Goal: Task Accomplishment & Management: Complete application form

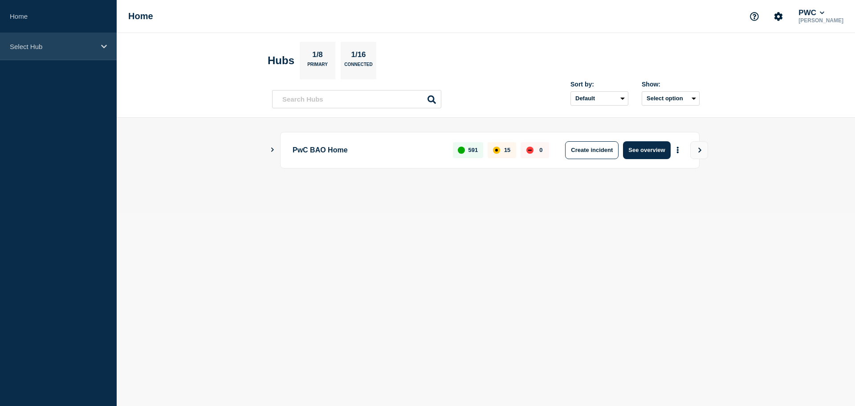
click at [87, 45] on p "Select Hub" at bounding box center [53, 47] width 86 height 8
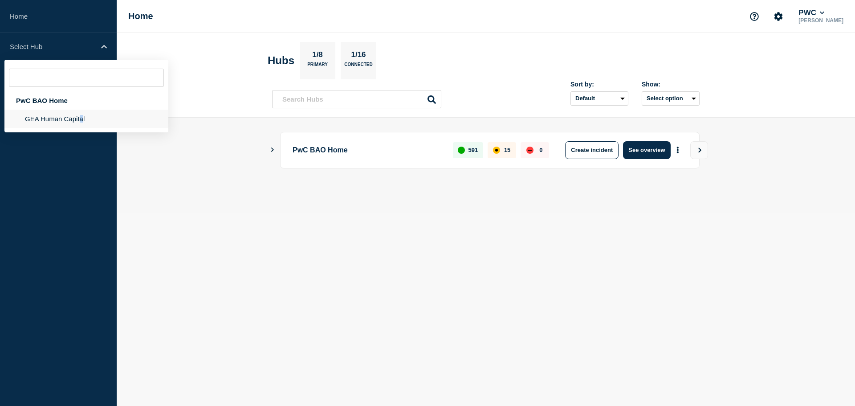
click at [81, 118] on li "GEA Human Capital" at bounding box center [86, 119] width 164 height 18
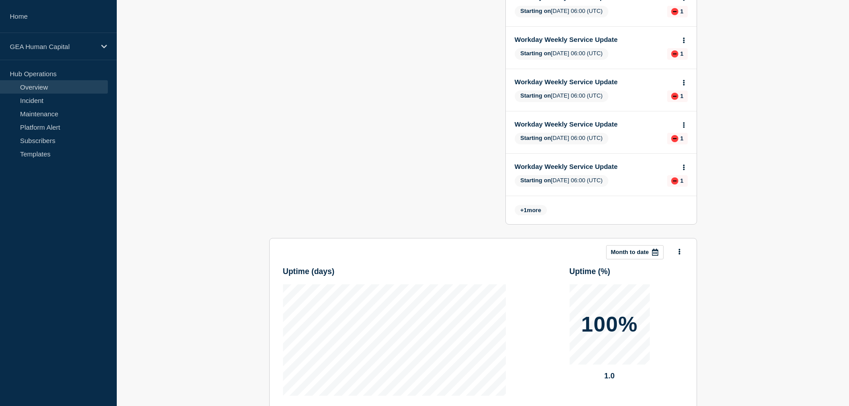
scroll to position [376, 0]
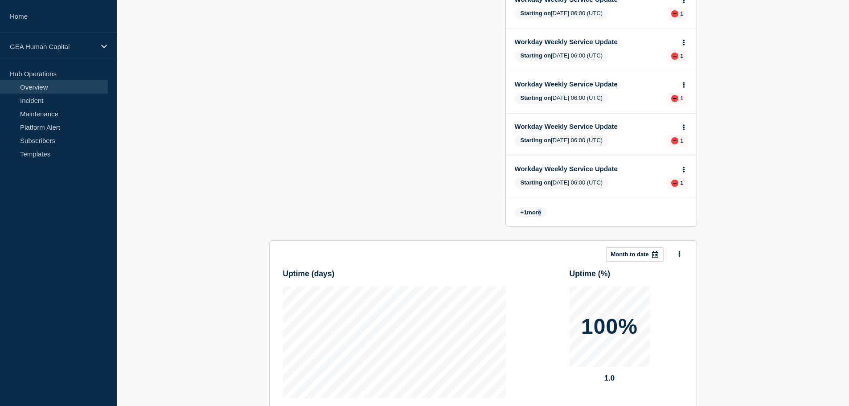
click at [539, 208] on span "+ 1 more" at bounding box center [531, 212] width 33 height 10
click at [528, 208] on span "+ 1 more" at bounding box center [531, 212] width 33 height 10
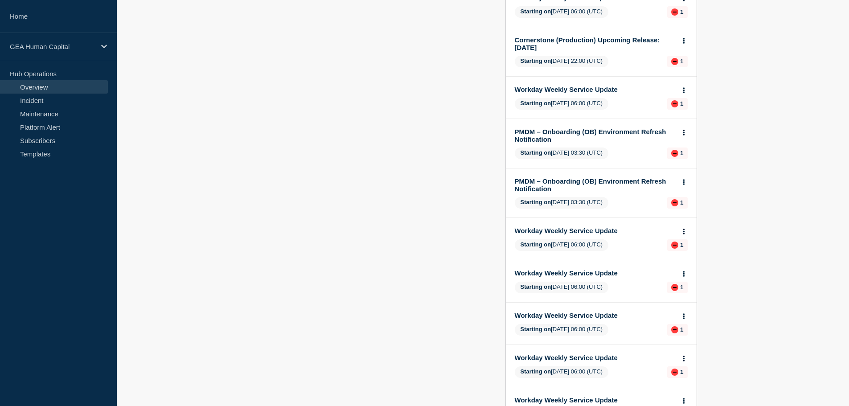
scroll to position [0, 0]
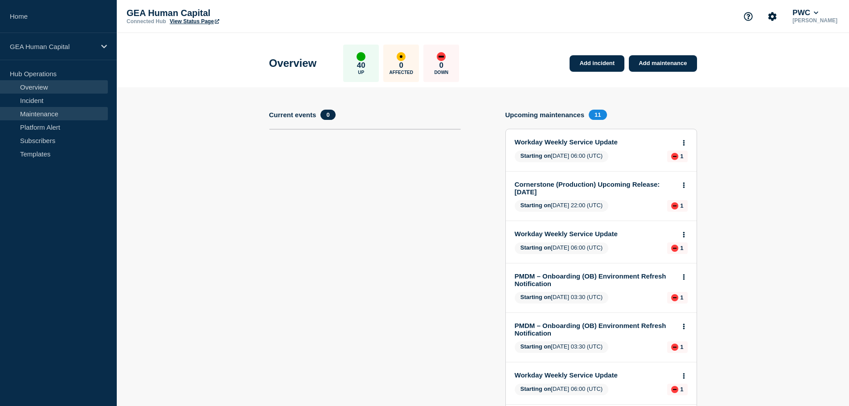
click at [54, 117] on link "Maintenance" at bounding box center [54, 113] width 108 height 13
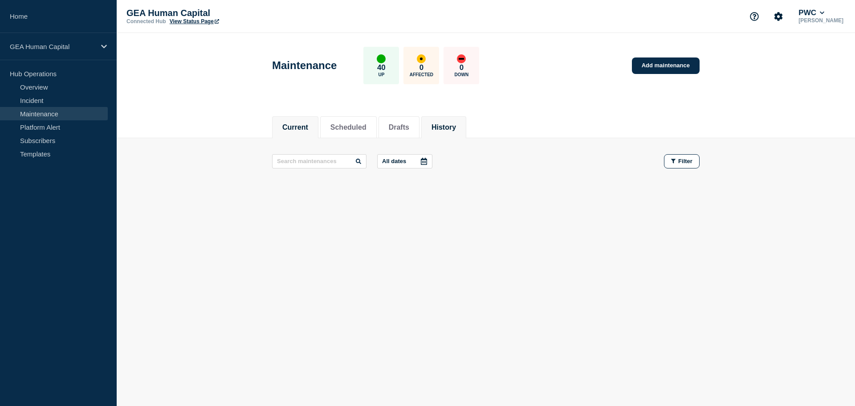
click at [445, 128] on button "History" at bounding box center [444, 127] width 25 height 8
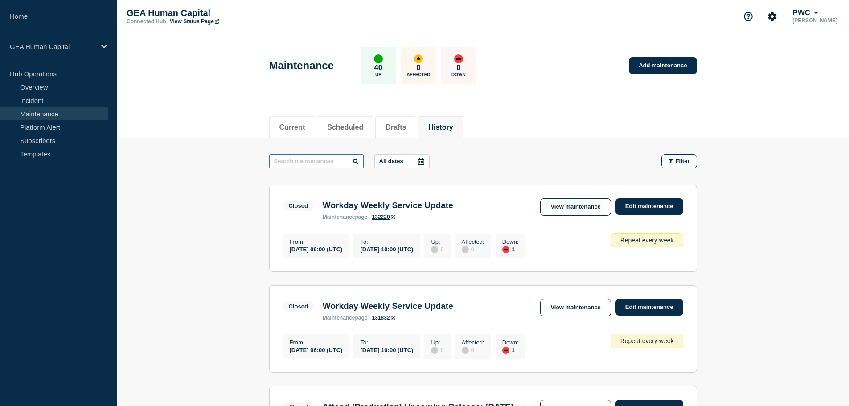
click at [297, 163] on input "text" at bounding box center [316, 161] width 94 height 14
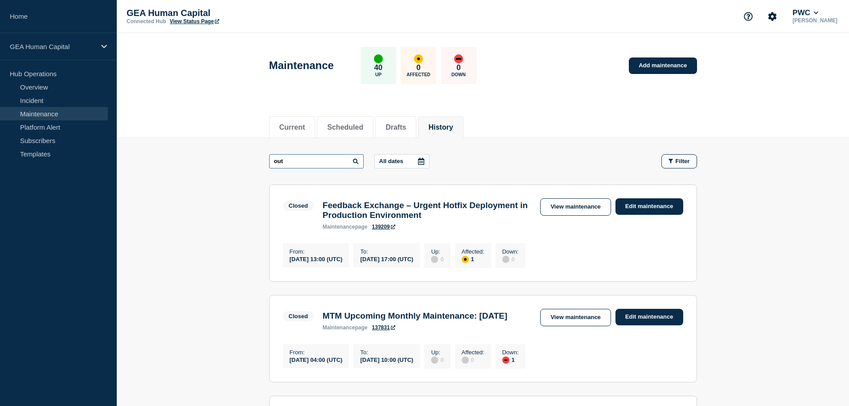
click at [296, 163] on input "out" at bounding box center [316, 161] width 94 height 14
type input "outage"
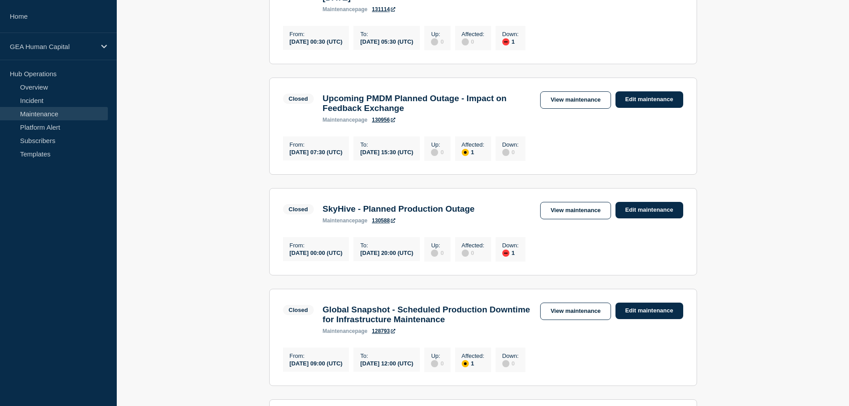
scroll to position [556, 0]
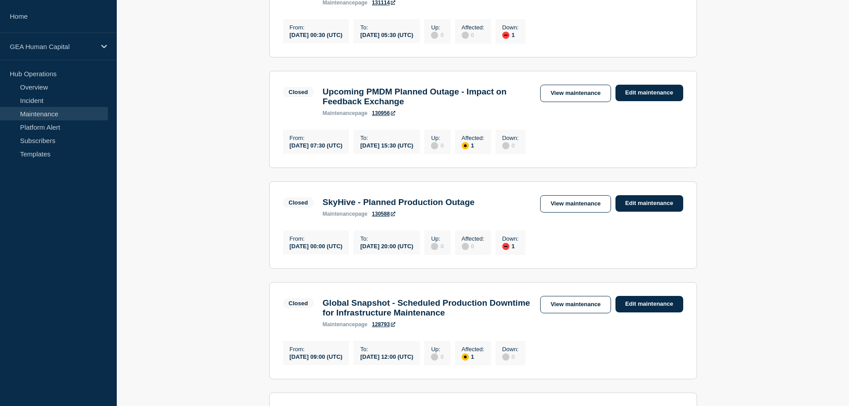
click at [402, 207] on h3 "SkyHive - Planned Production Outage" at bounding box center [399, 202] width 152 height 10
click at [562, 212] on link "View maintenance" at bounding box center [575, 203] width 70 height 17
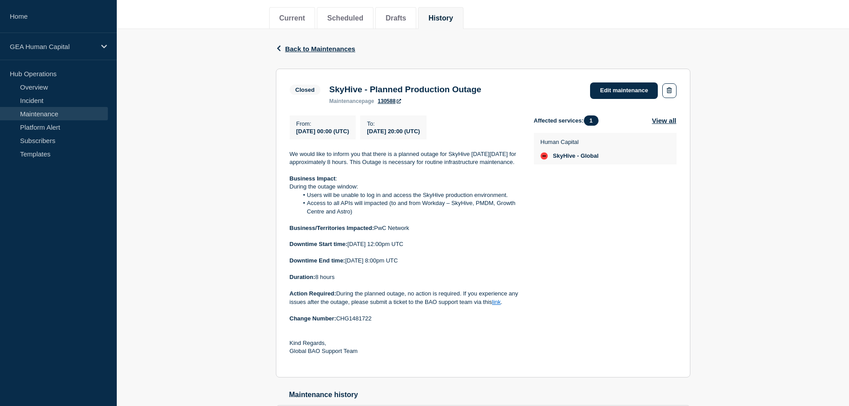
scroll to position [106, 0]
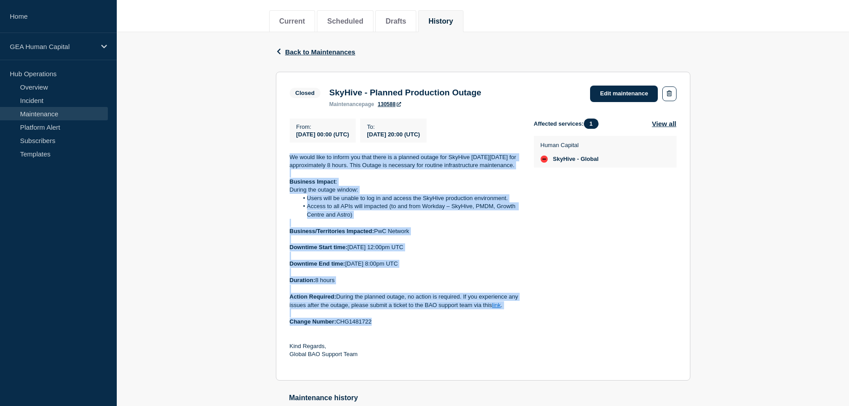
drag, startPoint x: 384, startPoint y: 333, endPoint x: 285, endPoint y: 161, distance: 198.8
click at [285, 161] on section "Closed SkyHive - Planned Production Outage maintenance page 130588 Edit mainten…" at bounding box center [483, 226] width 414 height 309
copy div "We would like to inform you that there is a planned outage for SkyHive [DATE][D…"
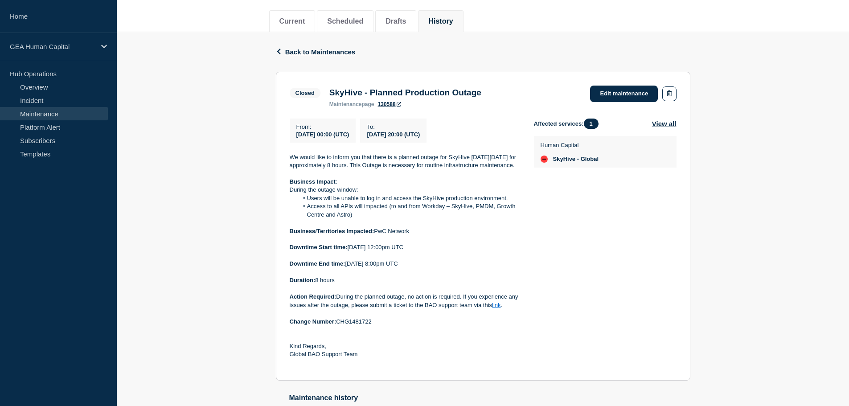
click at [603, 294] on div "Affected services: 1 View all Human Capital SkyHive - Global" at bounding box center [605, 242] width 143 height 249
click at [290, 52] on span "Back to Maintenances" at bounding box center [320, 52] width 70 height 8
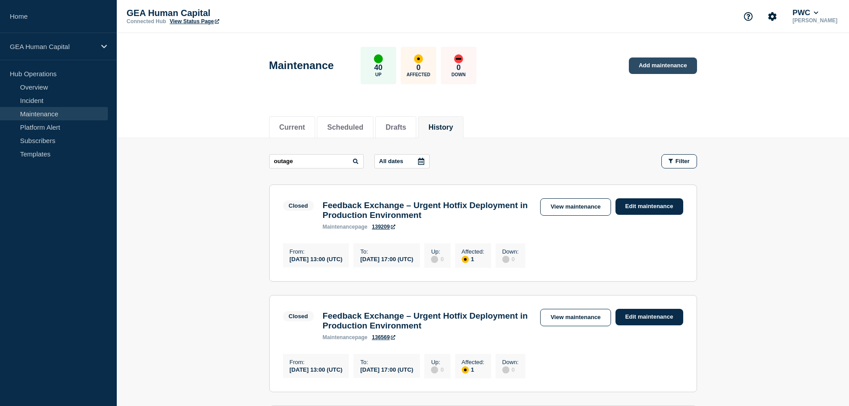
click at [652, 71] on link "Add maintenance" at bounding box center [663, 65] width 68 height 16
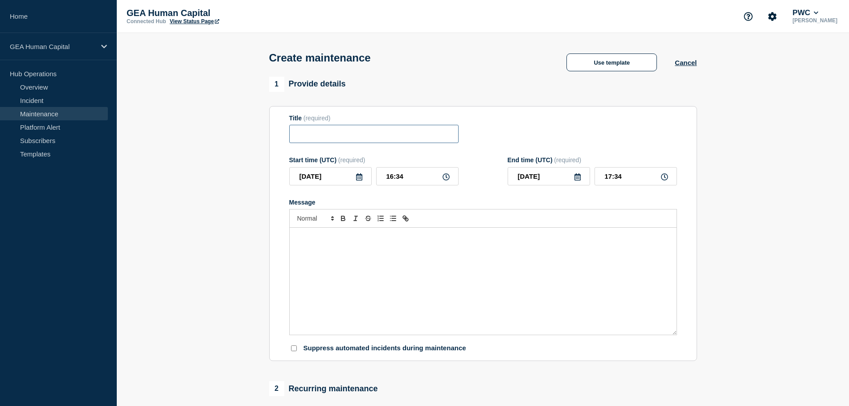
click at [332, 135] on input "Title" at bounding box center [373, 134] width 169 height 18
click at [43, 111] on link "Maintenance" at bounding box center [54, 113] width 108 height 13
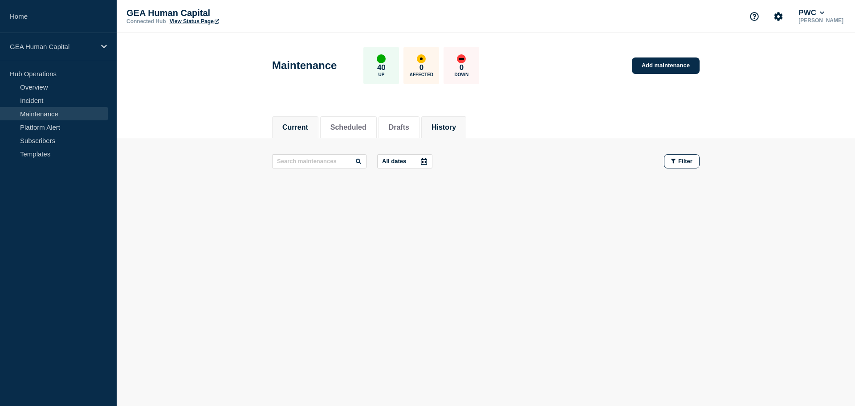
click at [449, 125] on button "History" at bounding box center [444, 127] width 25 height 8
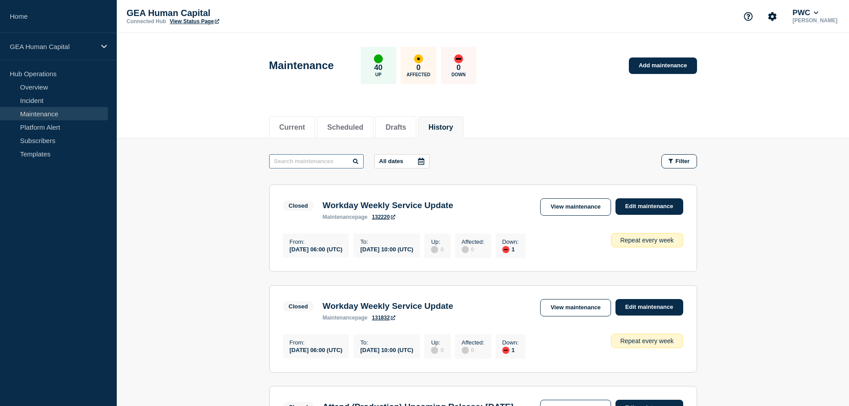
click at [310, 161] on input "text" at bounding box center [316, 161] width 94 height 14
type input "outage"
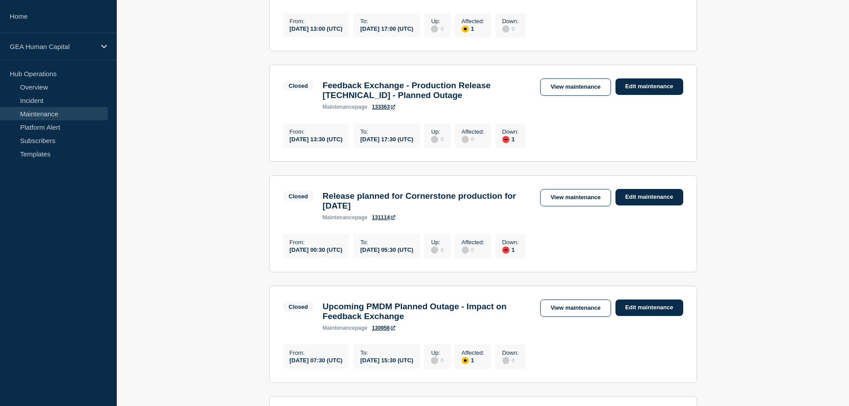
scroll to position [356, 0]
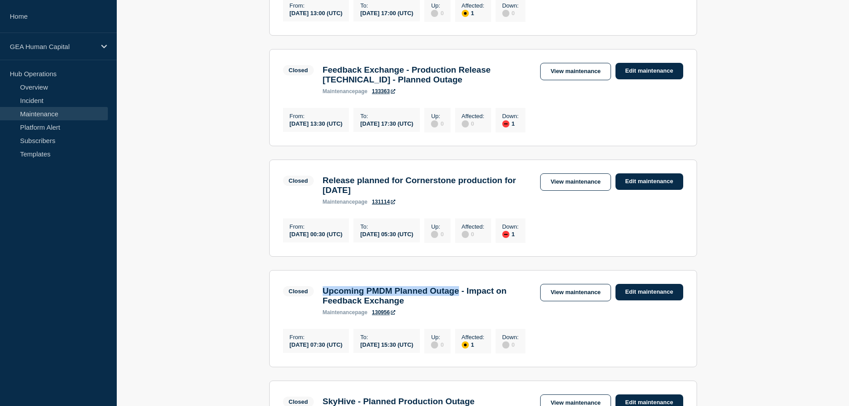
drag, startPoint x: 475, startPoint y: 314, endPoint x: 320, endPoint y: 308, distance: 155.1
click at [320, 308] on div "Upcoming PMDM Planned Outage - Impact on Feedback Exchange maintenance page 130…" at bounding box center [427, 300] width 218 height 29
copy h3 "Upcoming PMDM Planned Outage"
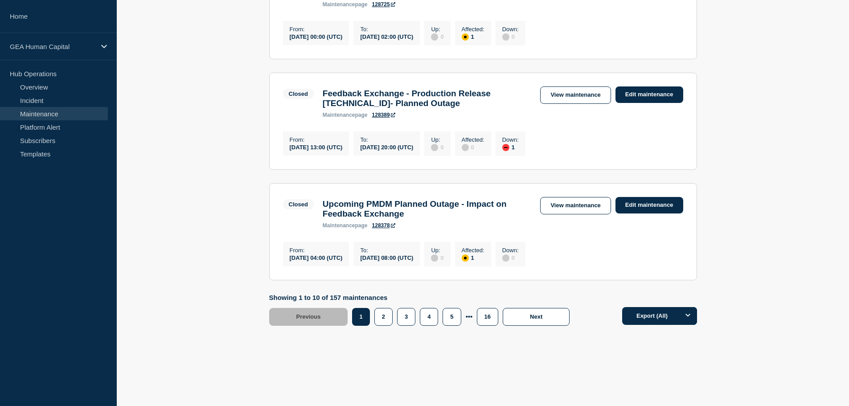
scroll to position [1037, 0]
click at [384, 313] on button "2" at bounding box center [383, 317] width 18 height 18
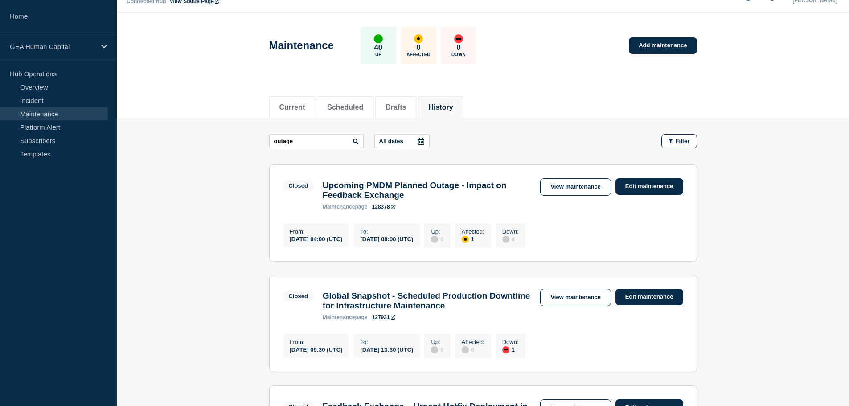
scroll to position [18, 0]
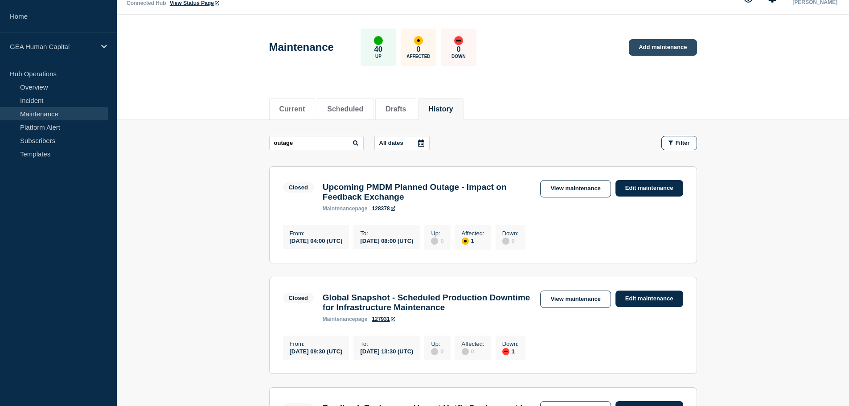
click at [653, 48] on link "Add maintenance" at bounding box center [663, 47] width 68 height 16
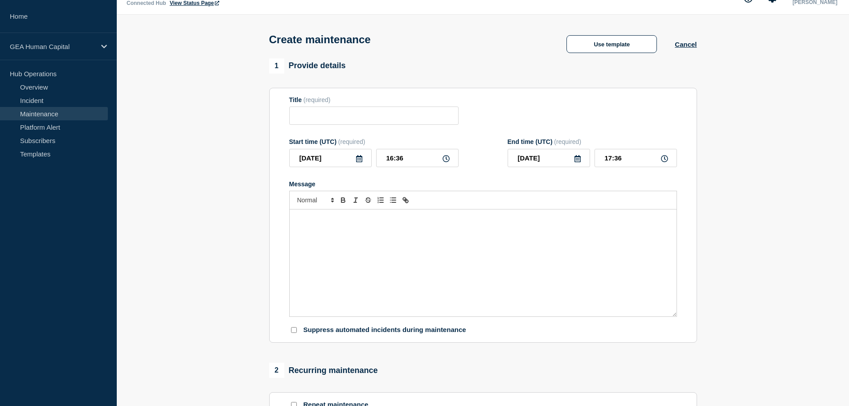
click at [33, 113] on link "Maintenance" at bounding box center [54, 113] width 108 height 13
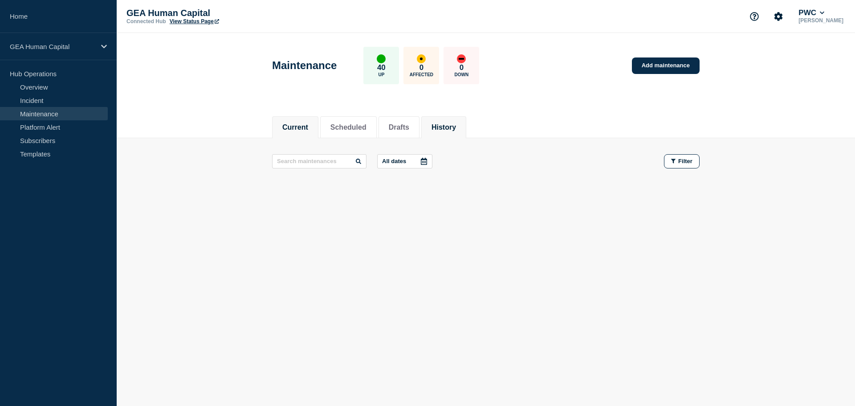
click at [453, 128] on button "History" at bounding box center [444, 127] width 25 height 8
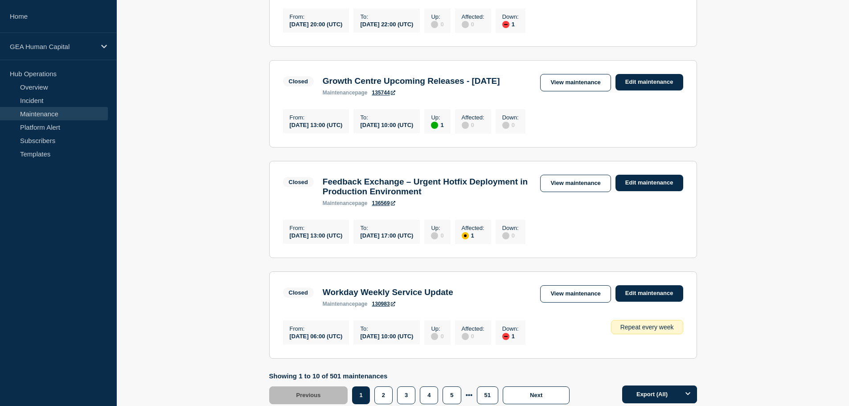
scroll to position [1001, 0]
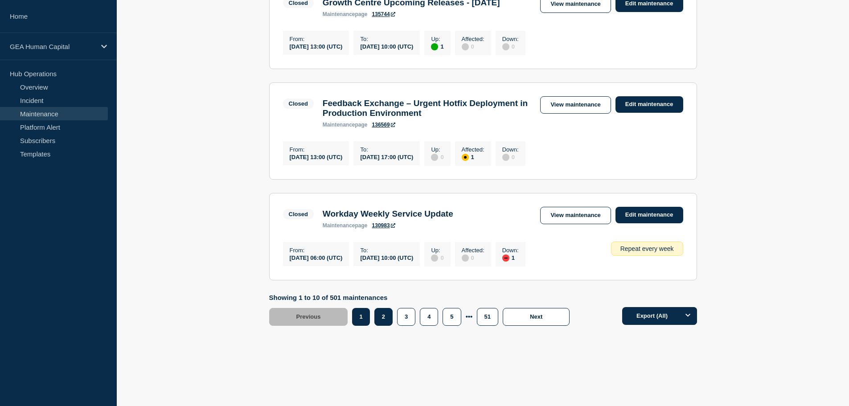
click at [376, 318] on button "2" at bounding box center [383, 317] width 18 height 18
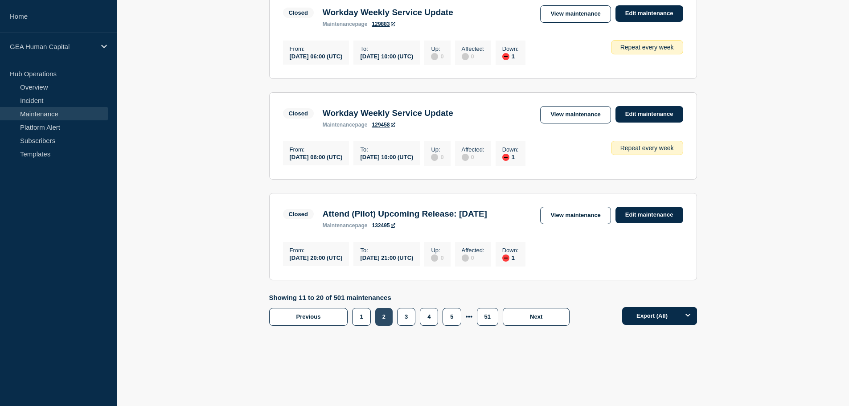
click at [379, 319] on button "2" at bounding box center [383, 317] width 17 height 18
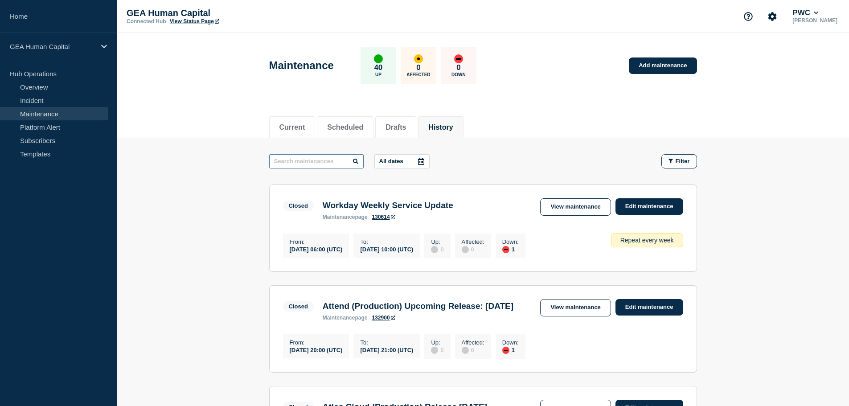
click at [315, 161] on input "text" at bounding box center [316, 161] width 94 height 14
type input "outage"
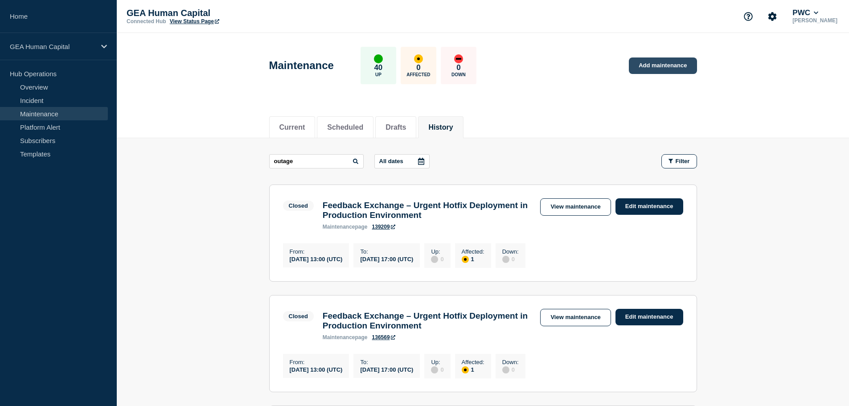
click at [661, 62] on link "Add maintenance" at bounding box center [663, 65] width 68 height 16
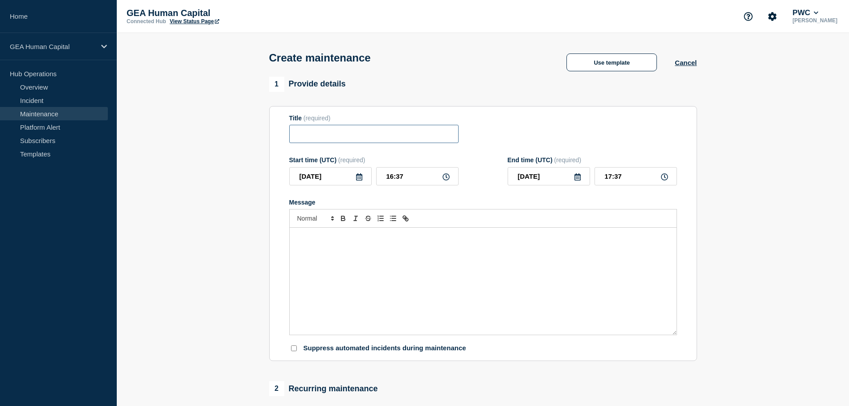
click at [333, 135] on input "Title" at bounding box center [373, 134] width 169 height 18
type input "Upcoming PMDM Planned Outage"
click at [358, 177] on icon at bounding box center [359, 176] width 6 height 7
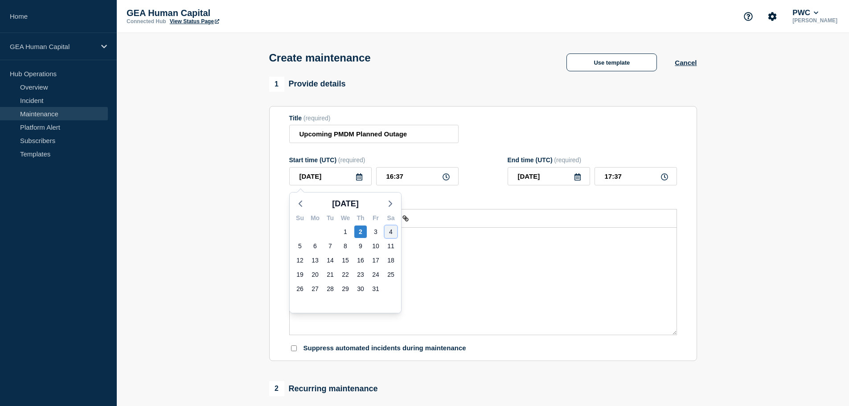
click at [389, 231] on div "4" at bounding box center [390, 231] width 12 height 12
type input "[DATE]"
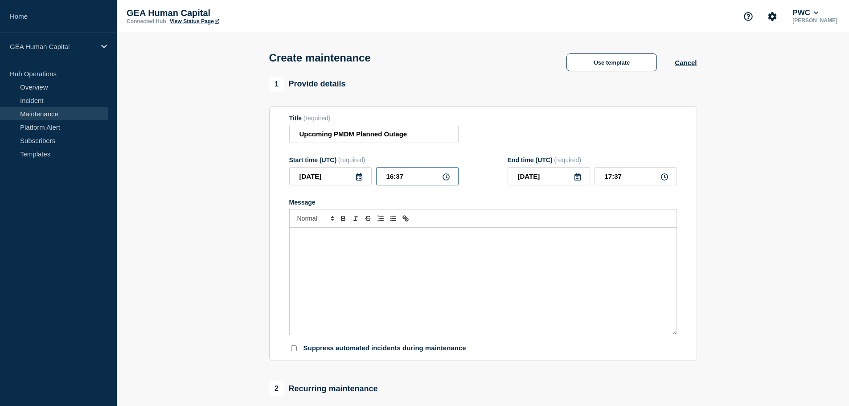
drag, startPoint x: 417, startPoint y: 178, endPoint x: 363, endPoint y: 176, distance: 53.9
click at [363, 176] on div "[DATE] 16:37" at bounding box center [373, 176] width 169 height 18
type input "02:00"
drag, startPoint x: 630, startPoint y: 179, endPoint x: 590, endPoint y: 179, distance: 39.7
click at [590, 179] on div "[DATE] 03:00" at bounding box center [591, 176] width 169 height 18
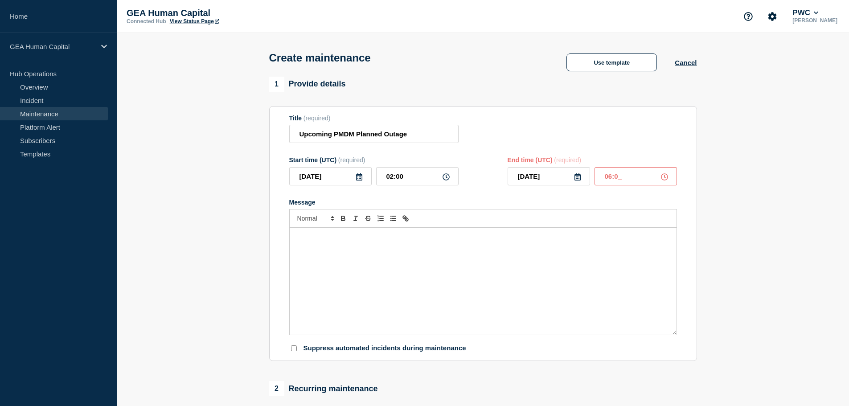
type input "06:00"
click at [603, 194] on form "Title (required) Upcoming PMDM Planned Outage Start time (UTC) (required) [DATE…" at bounding box center [483, 233] width 388 height 238
click at [417, 181] on input "02:00" at bounding box center [417, 176] width 82 height 18
click at [355, 238] on p "Message" at bounding box center [482, 237] width 373 height 8
click at [319, 241] on p "Message" at bounding box center [482, 237] width 373 height 8
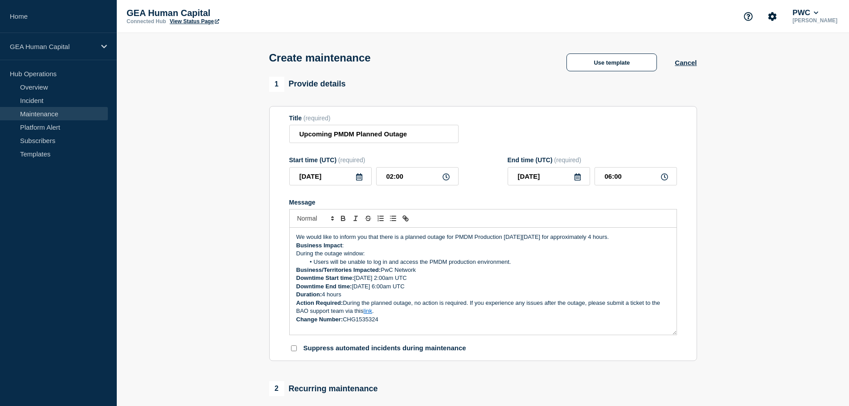
click at [295, 249] on div "We would like to inform you that there is a planned outage for PMDM Production …" at bounding box center [483, 281] width 387 height 107
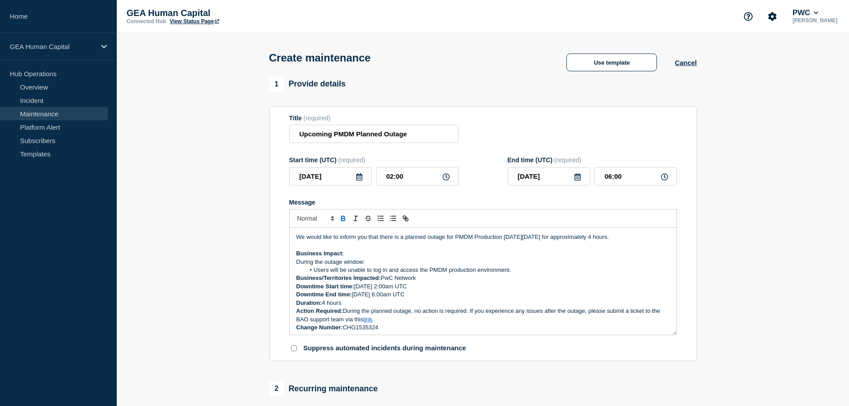
click at [520, 272] on li "Users will be unable to log in and access the PMDM production environment." at bounding box center [487, 270] width 365 height 8
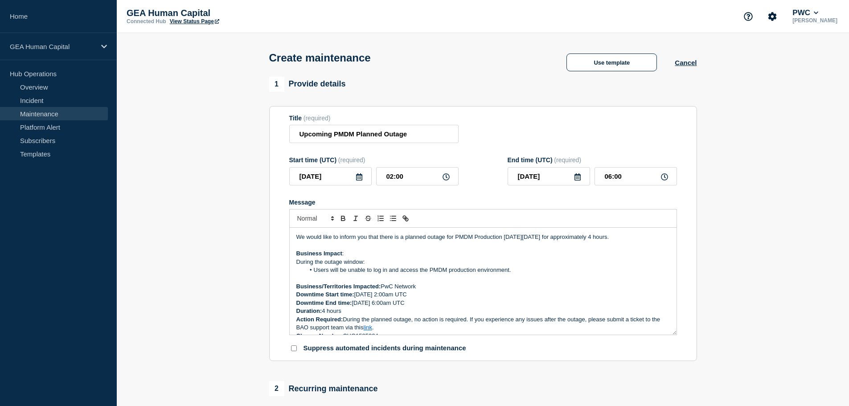
click at [420, 288] on p "Business/Territories Impacted: PwC Network" at bounding box center [482, 286] width 373 height 8
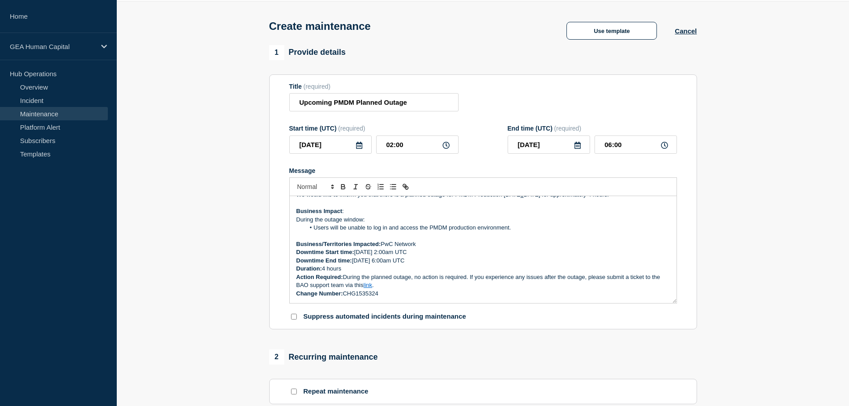
scroll to position [89, 0]
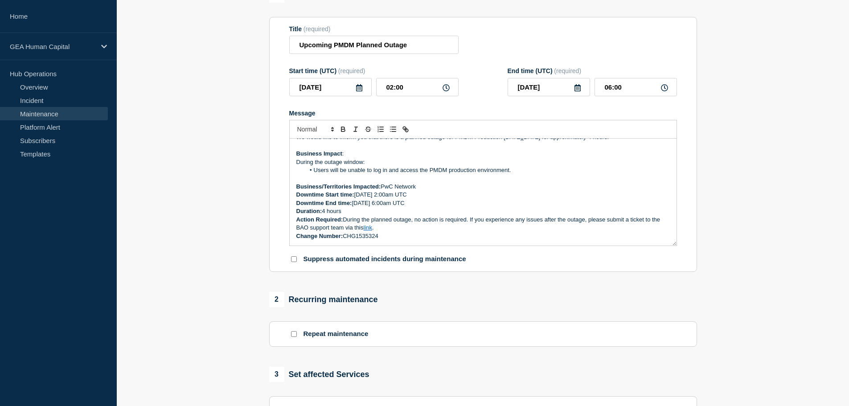
click at [296, 196] on strong "Downtime Start time:" at bounding box center [325, 194] width 58 height 7
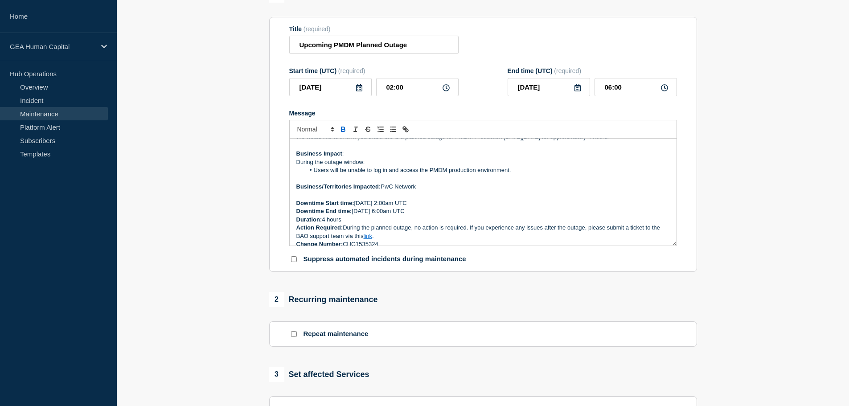
click at [296, 212] on strong "Downtime End time:" at bounding box center [324, 211] width 56 height 7
click at [296, 196] on p "Message" at bounding box center [482, 195] width 373 height 8
click at [296, 204] on strong "Downtime Start time:" at bounding box center [325, 203] width 58 height 7
click at [295, 212] on div "We would like to inform you that there is a planned outage for PMDM Production …" at bounding box center [483, 192] width 387 height 107
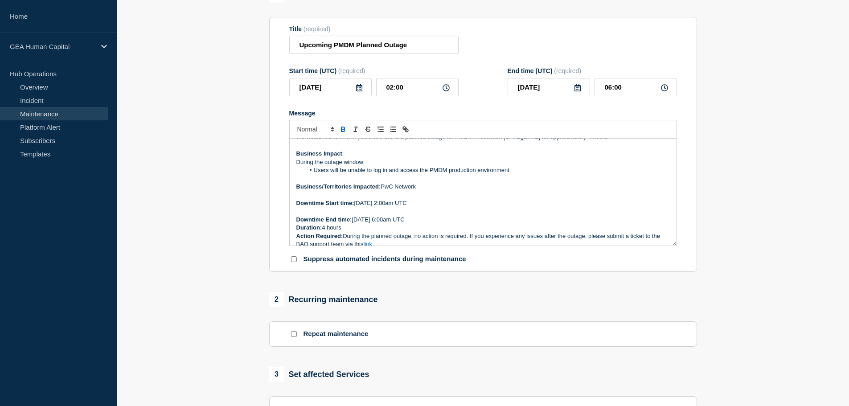
click at [298, 229] on strong "Duration:" at bounding box center [309, 227] width 26 height 7
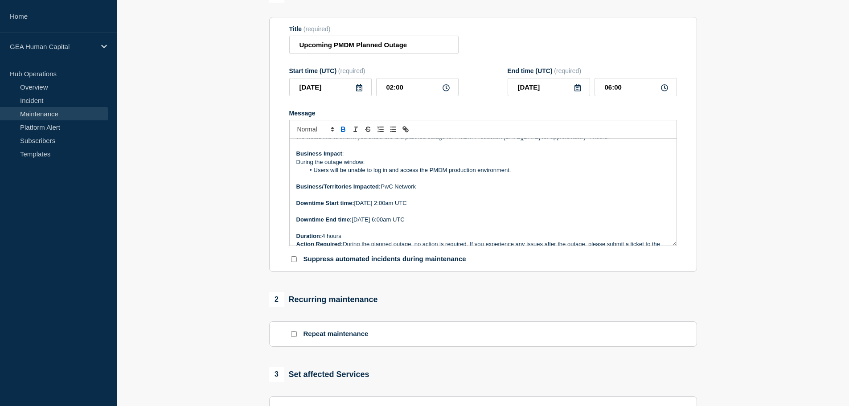
scroll to position [35, 0]
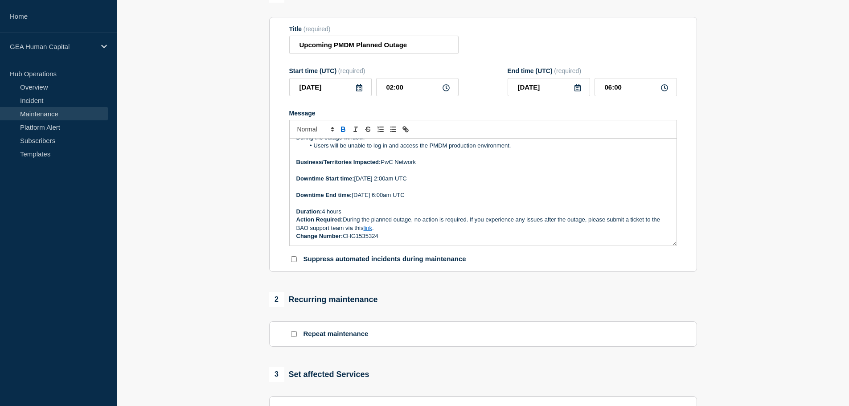
click at [296, 220] on strong "Action Required:" at bounding box center [319, 219] width 47 height 7
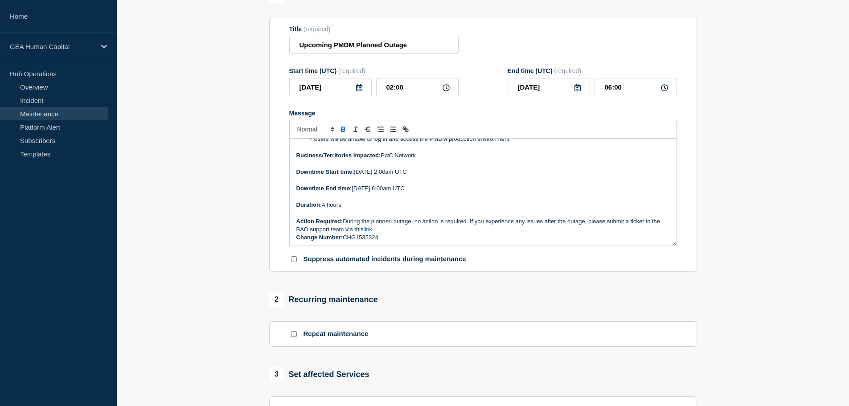
scroll to position [44, 0]
click at [295, 239] on div "We would like to inform you that there is a planned outage for PMDM Production …" at bounding box center [483, 192] width 387 height 107
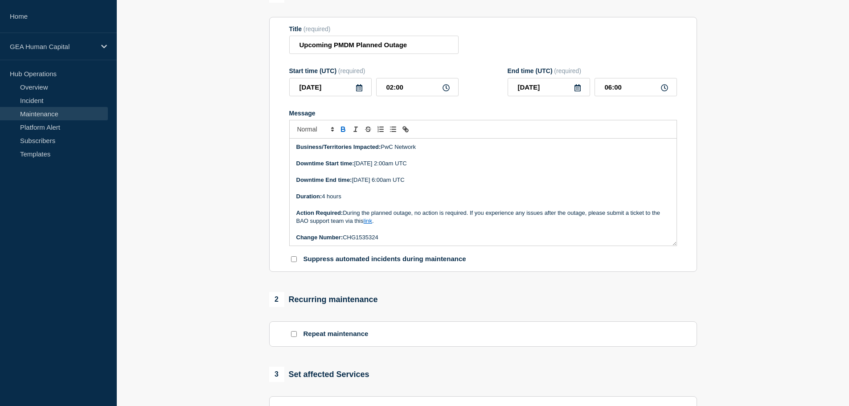
scroll to position [52, 0]
drag, startPoint x: 381, startPoint y: 221, endPoint x: 364, endPoint y: 221, distance: 17.0
click at [364, 221] on p "Action Required: During the planned outage, no action is required. If you exper…" at bounding box center [482, 216] width 373 height 16
drag, startPoint x: 375, startPoint y: 221, endPoint x: 365, endPoint y: 220, distance: 10.3
click at [365, 220] on p "Action Required: During the planned outage, no action is required. If you exper…" at bounding box center [482, 216] width 373 height 16
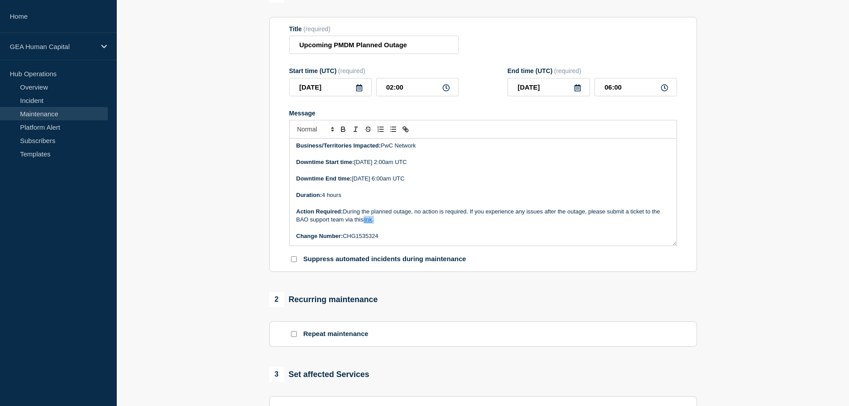
click at [397, 224] on p "Action Required: During the planned outage, no action is required. If you exper…" at bounding box center [482, 216] width 373 height 16
click at [369, 222] on link "link" at bounding box center [368, 219] width 9 height 7
click at [417, 238] on link at bounding box center [416, 235] width 21 height 7
paste input "pwc?sys_id=e86d13f7db619490cbb6ef3c0b96197b&id=sc_cat_item"
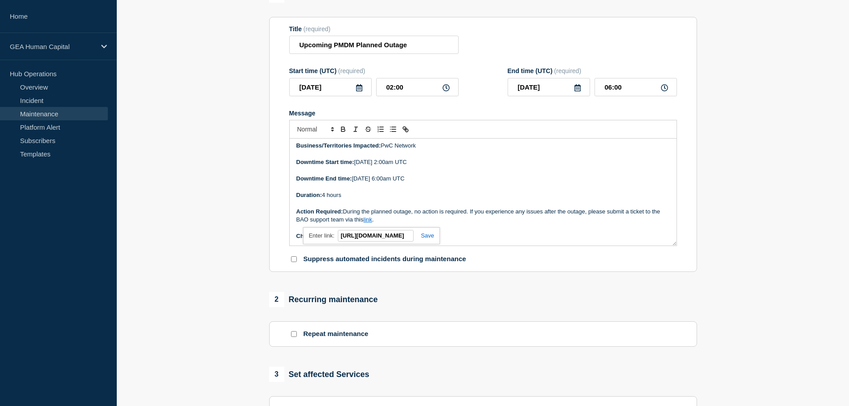
drag, startPoint x: 307, startPoint y: 238, endPoint x: 263, endPoint y: 238, distance: 44.6
click at [263, 238] on section "1 Provide details Title (required) Upcoming PMDM Planned Outage Start time (UTC…" at bounding box center [483, 297] width 732 height 618
type input "[URL][DOMAIN_NAME]"
click at [384, 238] on input "[URL][DOMAIN_NAME]" at bounding box center [376, 236] width 76 height 12
click at [383, 238] on input "[URL][DOMAIN_NAME]" at bounding box center [376, 236] width 76 height 12
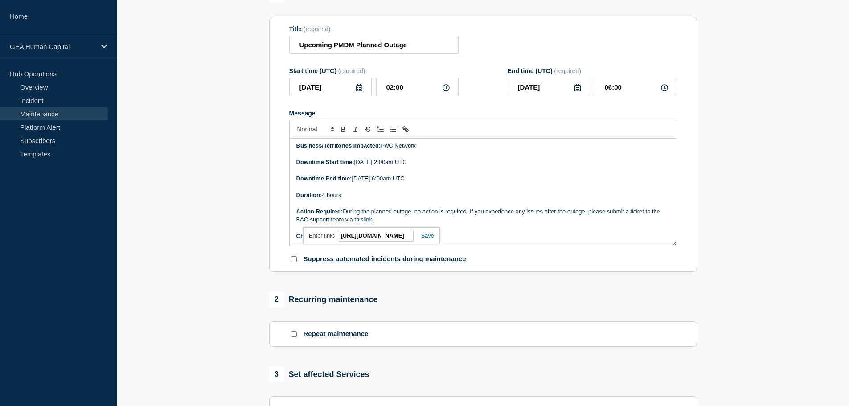
click at [383, 238] on input "[URL][DOMAIN_NAME]" at bounding box center [376, 236] width 76 height 12
paste input "[URL][DOMAIN_NAME]"
type input "[URL][DOMAIN_NAME]"
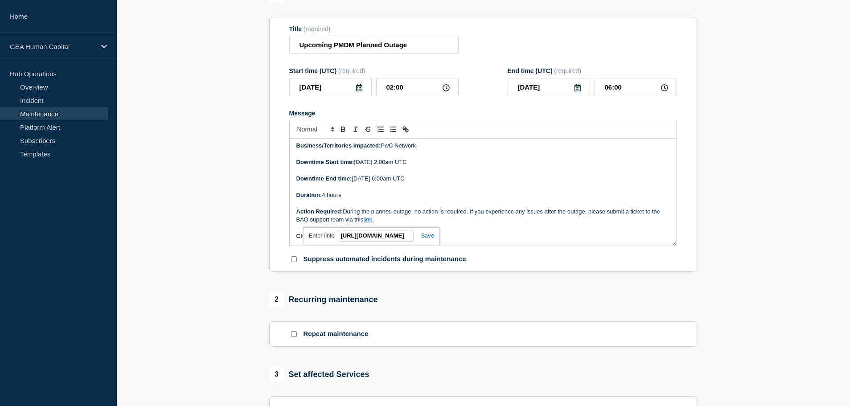
click at [434, 237] on div "[URL][DOMAIN_NAME][DOMAIN_NAME][DOMAIN_NAME] [URL][DOMAIN_NAME]" at bounding box center [371, 235] width 137 height 17
click at [429, 237] on link at bounding box center [423, 235] width 20 height 7
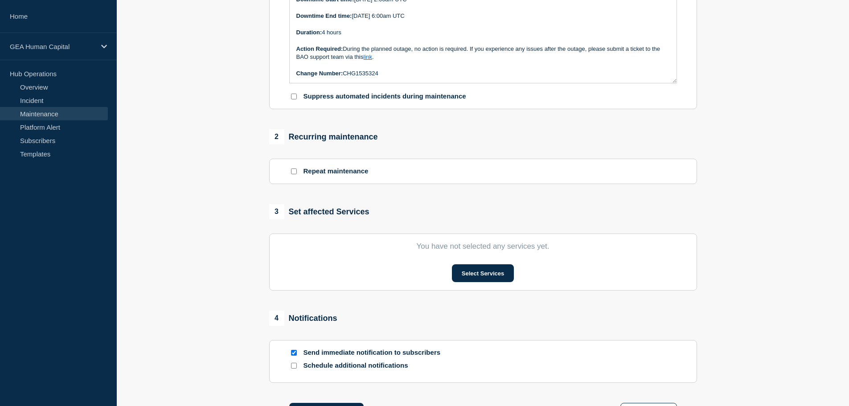
scroll to position [267, 0]
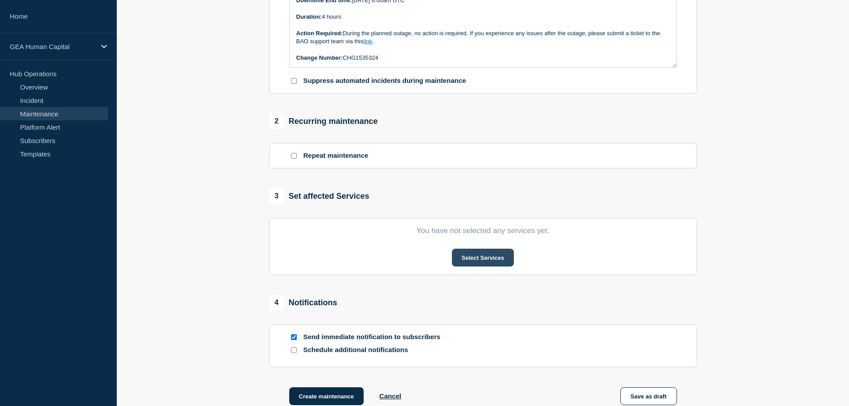
click at [501, 264] on button "Select Services" at bounding box center [483, 258] width 62 height 18
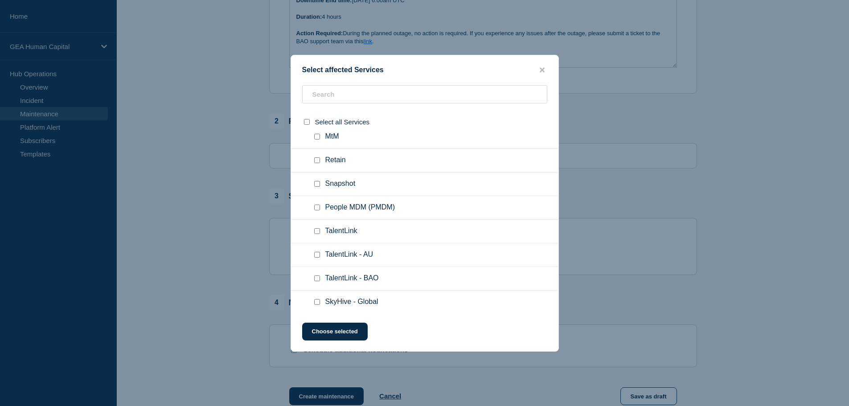
scroll to position [387, 0]
click at [318, 207] on input "People MDM (PMDM) checkbox" at bounding box center [317, 207] width 6 height 6
checkbox input "true"
click at [348, 333] on button "Choose selected" at bounding box center [334, 332] width 65 height 18
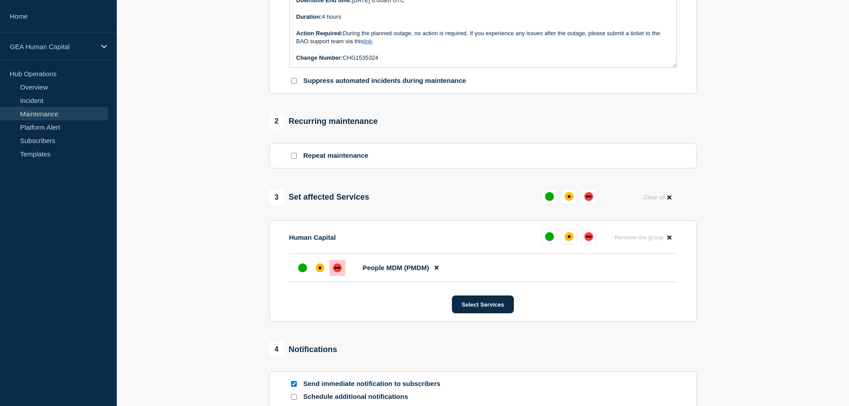
click at [335, 267] on div "down" at bounding box center [337, 268] width 5 height 2
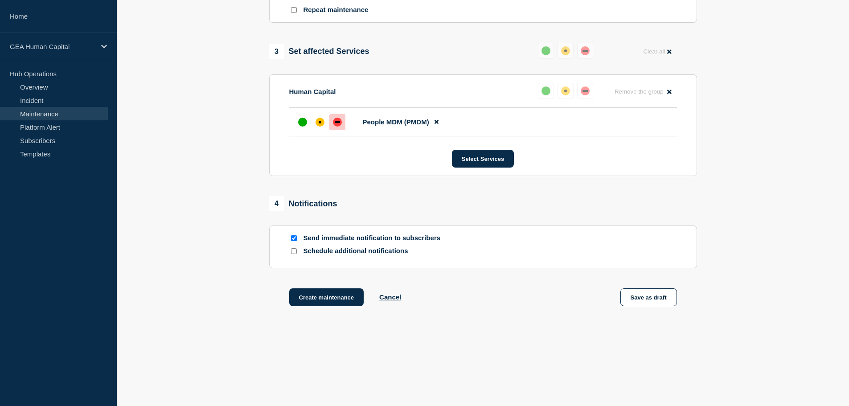
scroll to position [414, 0]
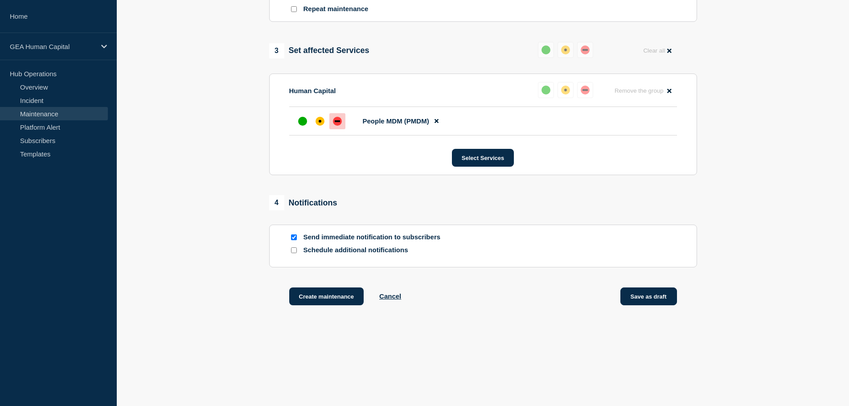
click at [654, 294] on button "Save as draft" at bounding box center [648, 296] width 57 height 18
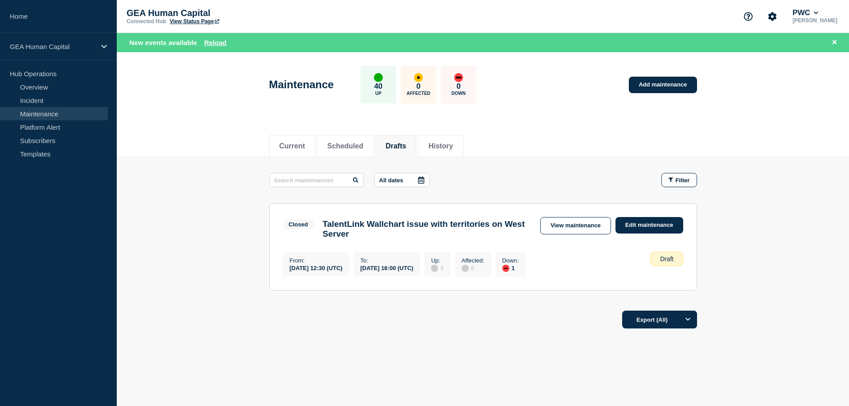
click at [34, 114] on link "Maintenance" at bounding box center [54, 113] width 108 height 13
click at [406, 149] on button "Drafts" at bounding box center [395, 146] width 20 height 8
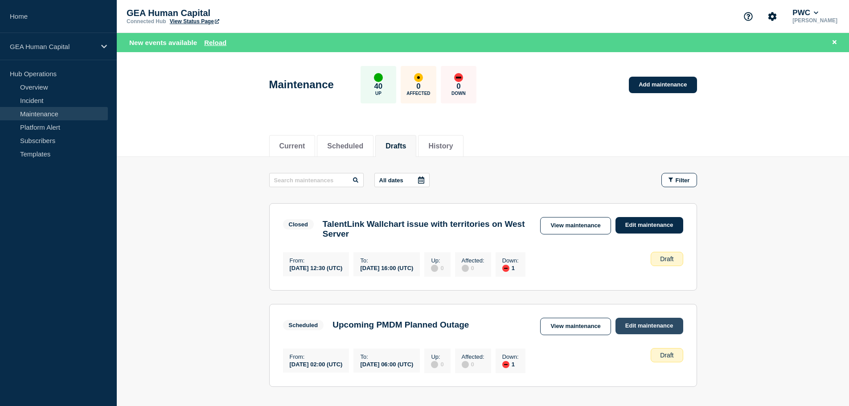
click at [637, 331] on link "Edit maintenance" at bounding box center [649, 326] width 68 height 16
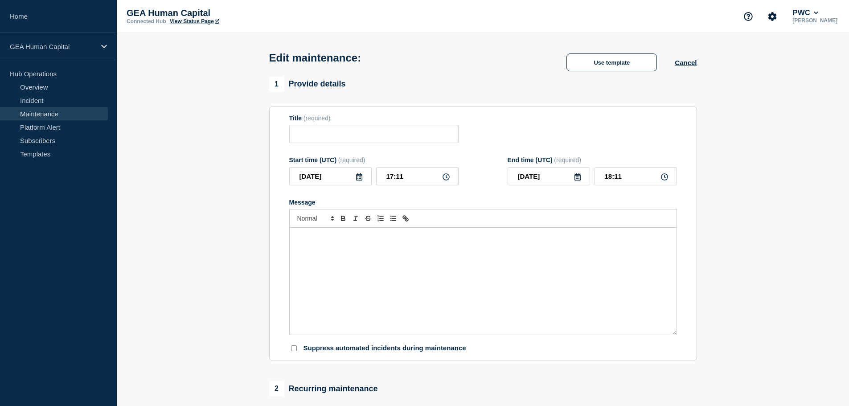
type input "Upcoming PMDM Planned Outage"
type input "[DATE]"
type input "02:00"
type input "[DATE]"
type input "06:00"
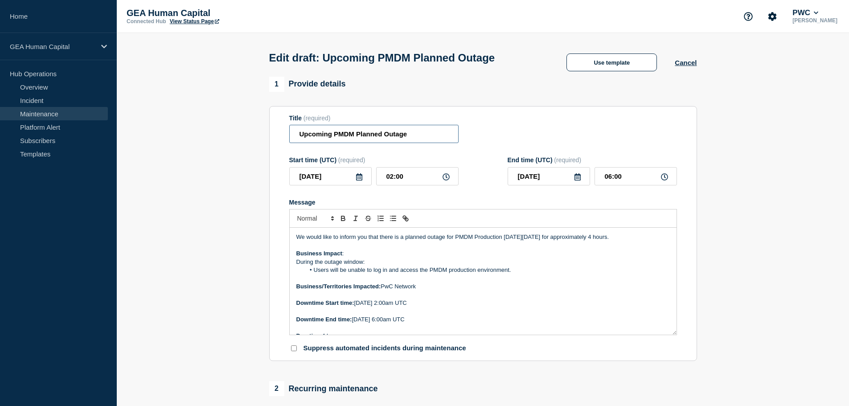
drag, startPoint x: 412, startPoint y: 135, endPoint x: 172, endPoint y: 122, distance: 239.6
click at [172, 122] on section "1 Provide details Title (required) Upcoming PMDM Planned Outage Start time (UTC…" at bounding box center [483, 409] width 732 height 665
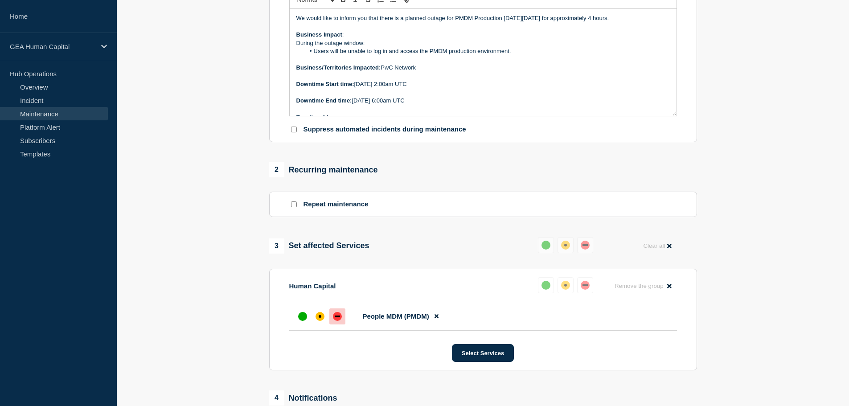
scroll to position [369, 0]
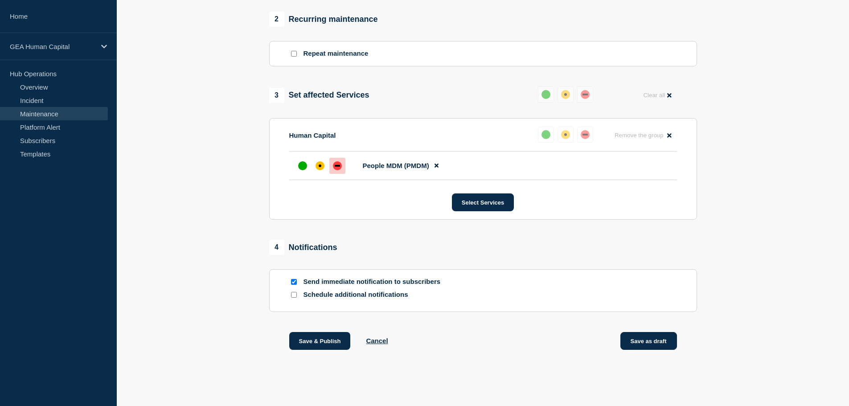
type input "PMDM Planned Production Outage"
click at [658, 339] on button "Save as draft" at bounding box center [648, 341] width 57 height 18
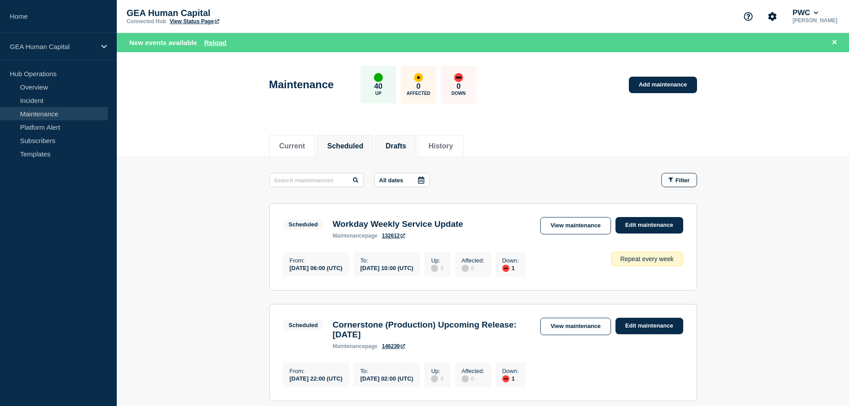
click at [406, 145] on button "Drafts" at bounding box center [395, 146] width 20 height 8
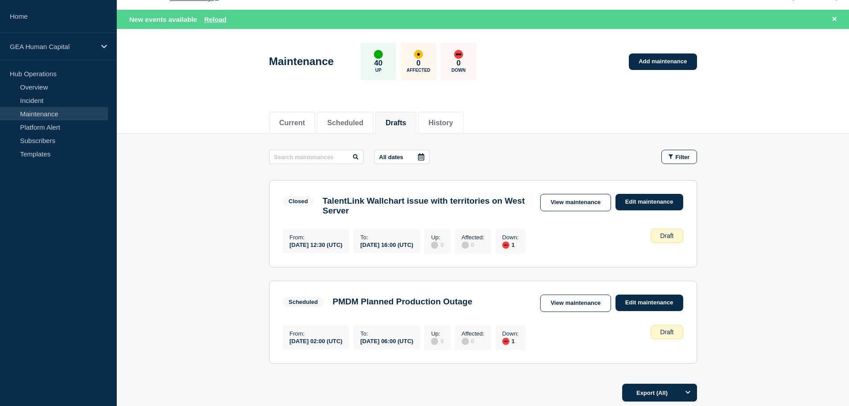
scroll to position [45, 0]
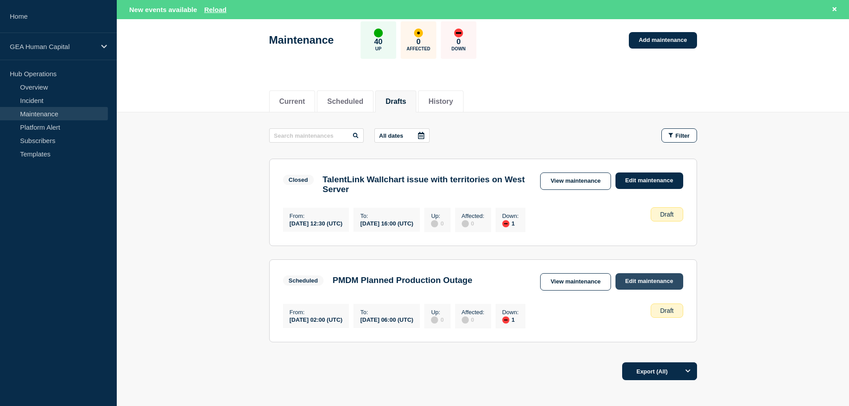
click at [643, 287] on link "Edit maintenance" at bounding box center [649, 281] width 68 height 16
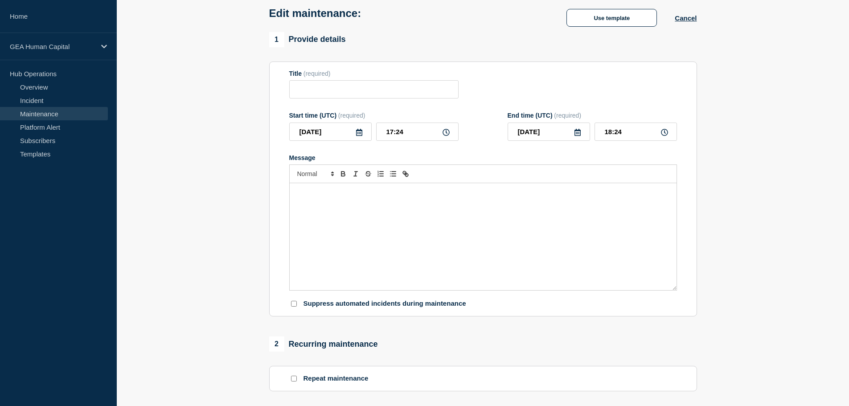
type input "PMDM Planned Production Outage"
type input "[DATE]"
type input "02:00"
type input "[DATE]"
type input "06:00"
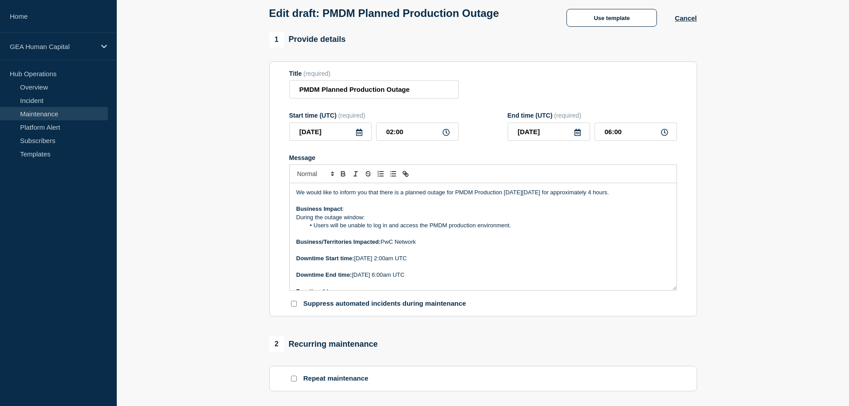
drag, startPoint x: 368, startPoint y: 193, endPoint x: 373, endPoint y: 196, distance: 5.2
click at [368, 193] on p "We would like to inform you that there is a planned outage for PMDM Production …" at bounding box center [482, 192] width 373 height 8
click at [382, 194] on p "We would like to inform you that there is a planned outage for PMDM Production …" at bounding box center [482, 192] width 373 height 8
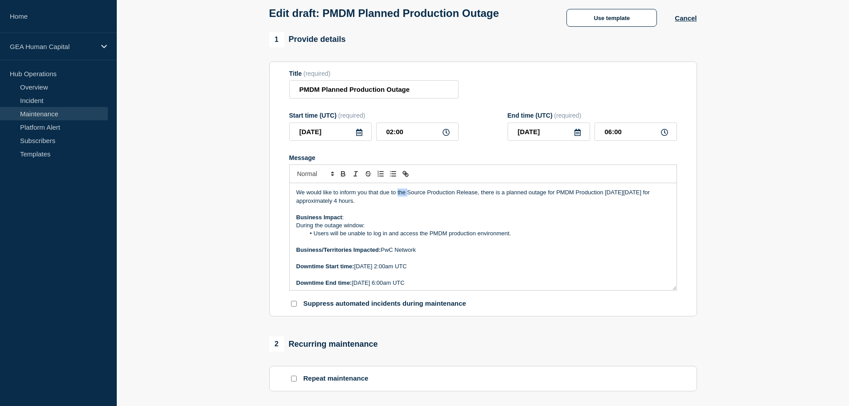
drag, startPoint x: 407, startPoint y: 193, endPoint x: 397, endPoint y: 193, distance: 9.8
click at [397, 193] on p "We would like to inform you that due to the Source Production Release, there is…" at bounding box center [482, 196] width 373 height 16
click at [523, 196] on p "We would like to inform you that due to upcoming Source Production Release, the…" at bounding box center [482, 196] width 373 height 16
drag, startPoint x: 544, startPoint y: 193, endPoint x: 523, endPoint y: 192, distance: 20.5
click at [523, 192] on p "We would like to inform you that due to upcoming Source Production Release, the…" at bounding box center [482, 196] width 373 height 16
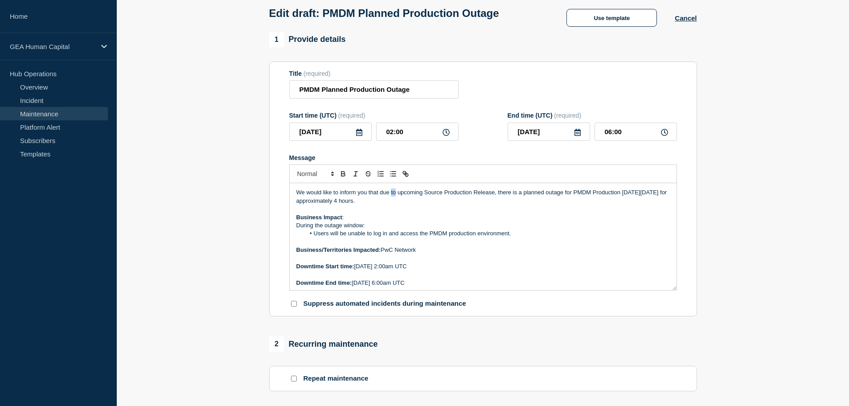
click at [391, 191] on p "We would like to inform you that due to upcoming Source Production Release, the…" at bounding box center [482, 196] width 373 height 16
click at [396, 196] on p "We would like to inform you that due to upcoming Source Production Release, the…" at bounding box center [482, 196] width 373 height 16
click at [531, 192] on p "We would like to inform you that due to the upcoming Source Production Release,…" at bounding box center [482, 196] width 373 height 16
drag, startPoint x: 446, startPoint y: 203, endPoint x: 286, endPoint y: 185, distance: 161.9
click at [286, 185] on section "Title (required) PMDM Planned Production Outage Start time (UTC) (required) [DA…" at bounding box center [483, 188] width 428 height 255
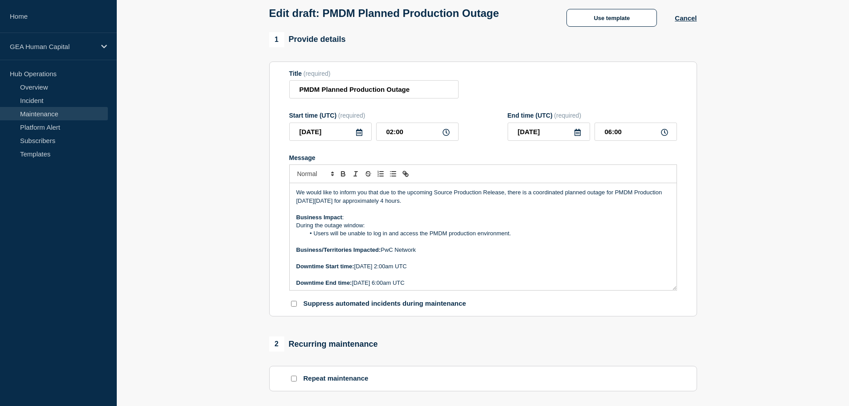
copy p "We would like to inform you that due to the upcoming Source Production Release,…"
click at [547, 233] on li "Users will be unable to log in and access the PMDM production environment." at bounding box center [487, 233] width 365 height 8
click at [527, 196] on p "We would like to inform you that due to the upcoming Source Production Release,…" at bounding box center [482, 196] width 373 height 16
click at [362, 202] on p "We would like to inform you that due to the upcoming Source Production Release,…" at bounding box center [482, 196] width 373 height 16
drag, startPoint x: 490, startPoint y: 204, endPoint x: 509, endPoint y: 193, distance: 21.4
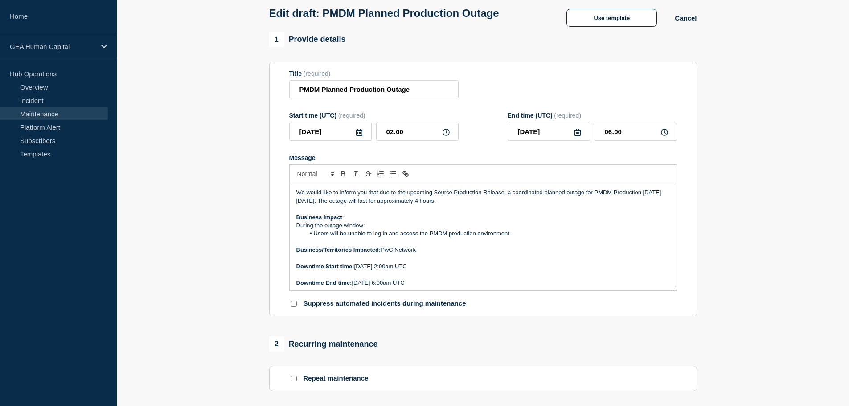
click at [509, 193] on p "We would like to inform you that due to the upcoming Source Production Release,…" at bounding box center [482, 196] width 373 height 16
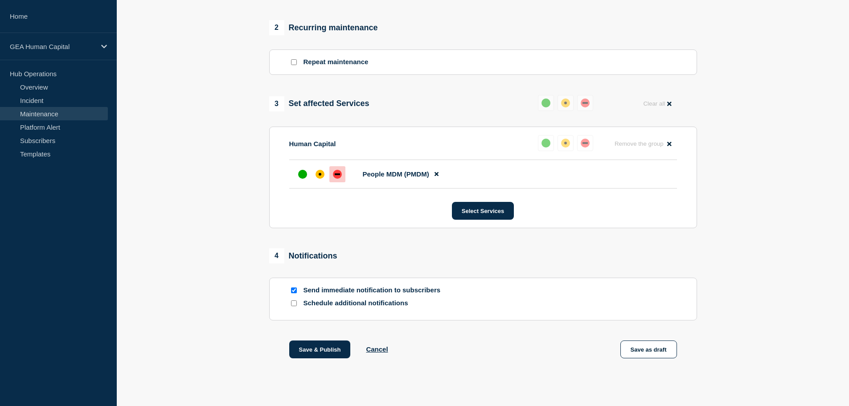
scroll to position [369, 0]
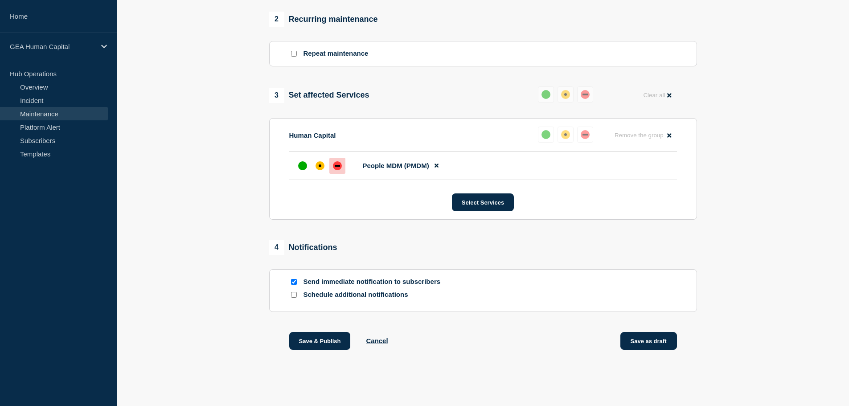
click at [646, 341] on button "Save as draft" at bounding box center [648, 341] width 57 height 18
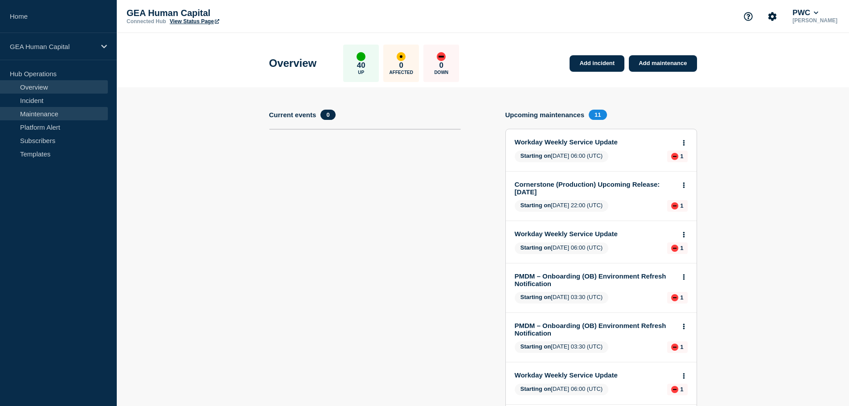
click at [38, 113] on link "Maintenance" at bounding box center [54, 113] width 108 height 13
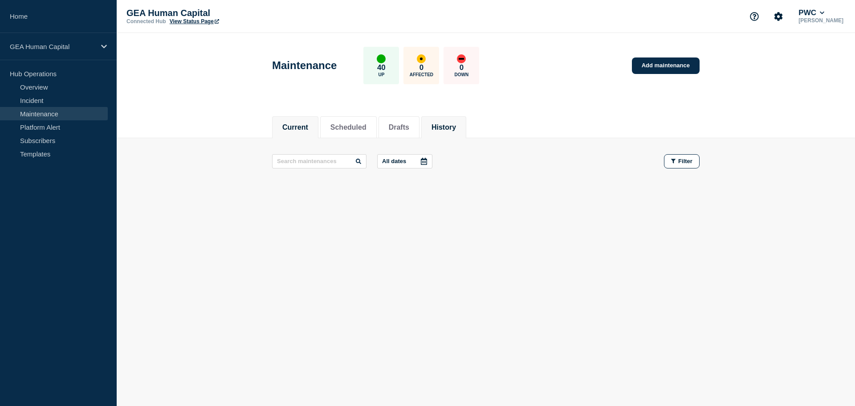
click at [456, 127] on button "History" at bounding box center [444, 127] width 25 height 8
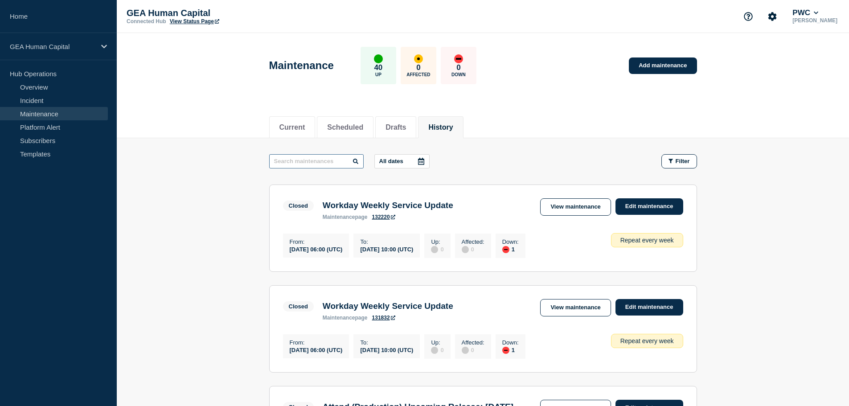
click at [287, 166] on input "text" at bounding box center [316, 161] width 94 height 14
type input "outage"
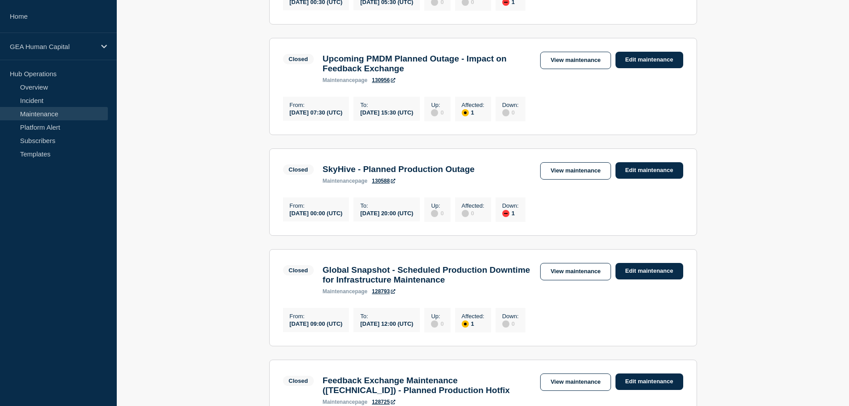
scroll to position [592, 0]
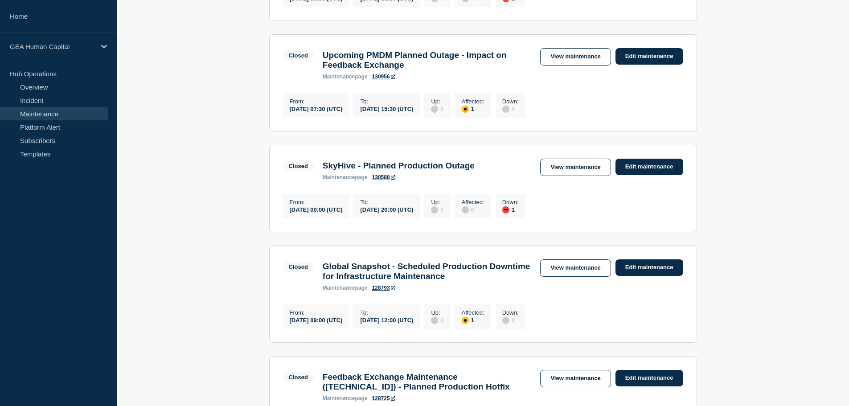
click at [386, 171] on h3 "SkyHive - Planned Production Outage" at bounding box center [399, 166] width 152 height 10
click at [566, 176] on link "View maintenance" at bounding box center [575, 167] width 70 height 17
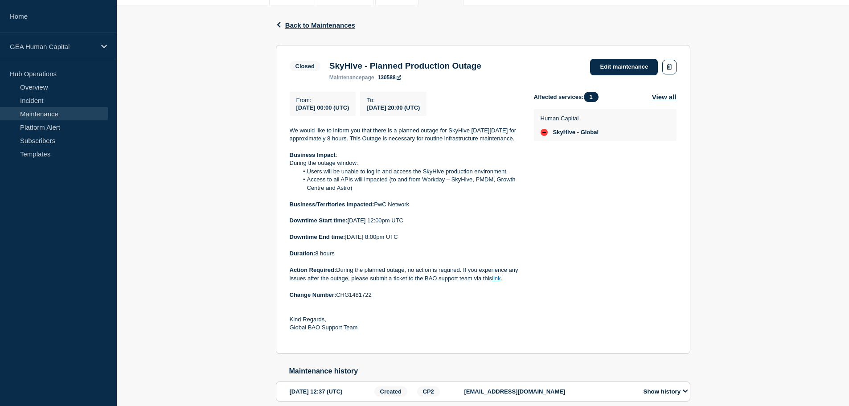
scroll to position [134, 0]
click at [303, 25] on span "Back to Maintenances" at bounding box center [320, 24] width 70 height 8
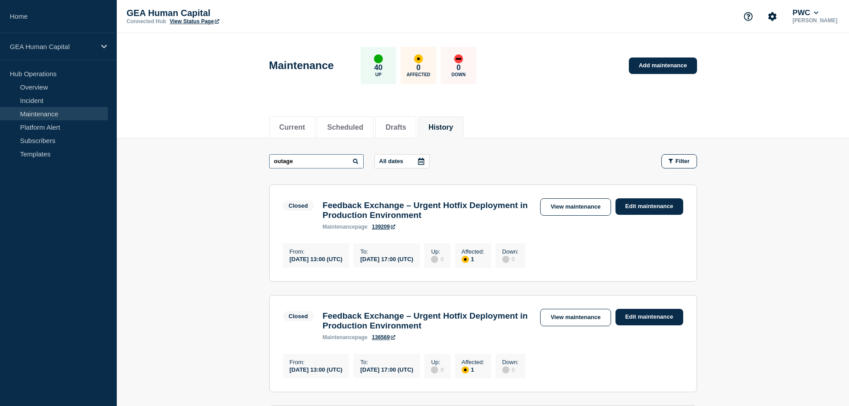
drag, startPoint x: 334, startPoint y: 161, endPoint x: 168, endPoint y: 164, distance: 165.3
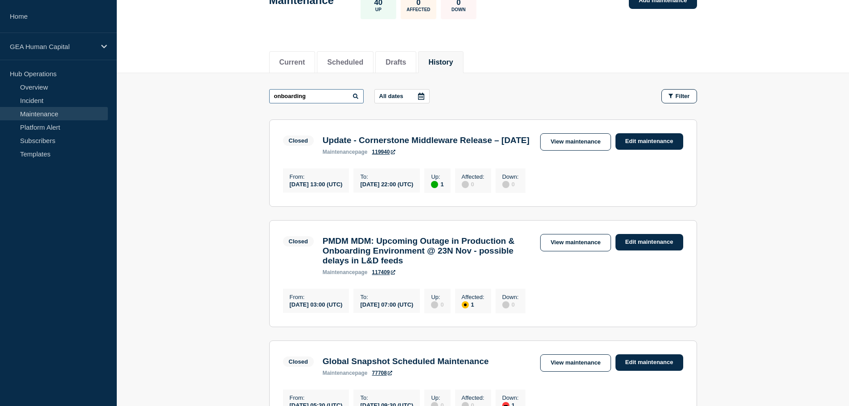
scroll to position [71, 0]
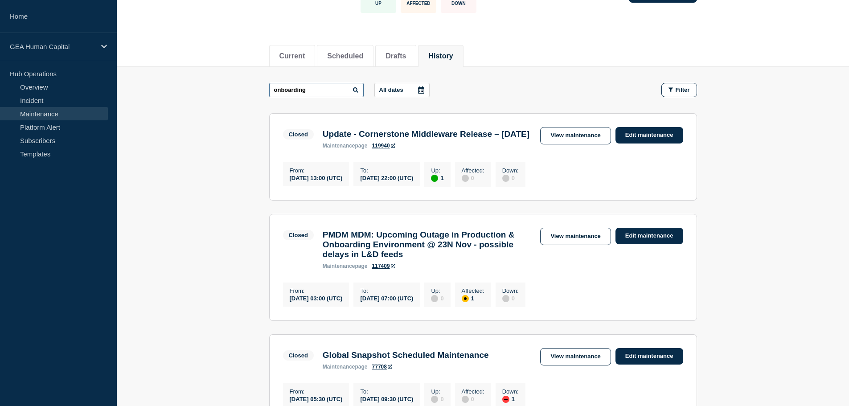
drag, startPoint x: 327, startPoint y: 90, endPoint x: 153, endPoint y: 89, distance: 173.7
click at [153, 89] on main "onboarding All dates Filter Closed 1 Up Update - Cornerstone Middleware Release…" at bounding box center [483, 251] width 732 height 368
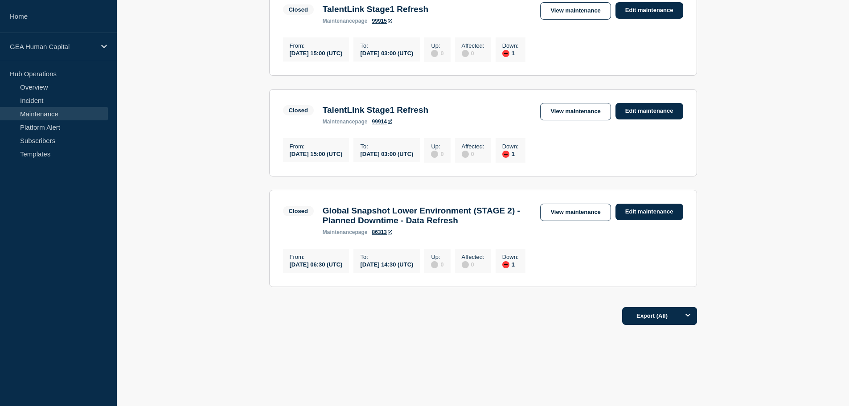
scroll to position [52, 0]
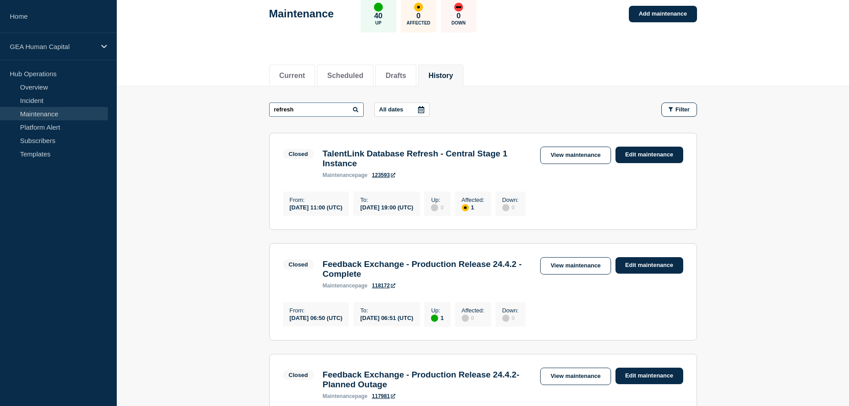
drag, startPoint x: 154, startPoint y: 116, endPoint x: 146, endPoint y: 115, distance: 8.1
type input "pmdm"
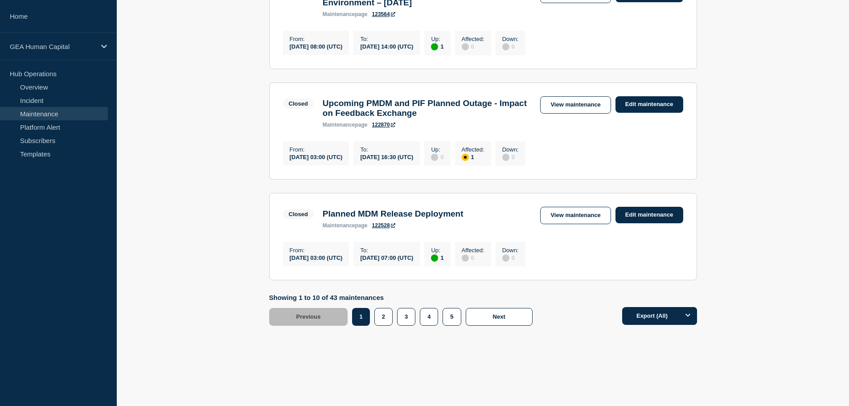
scroll to position [1033, 0]
click at [578, 216] on link "View maintenance" at bounding box center [575, 215] width 70 height 17
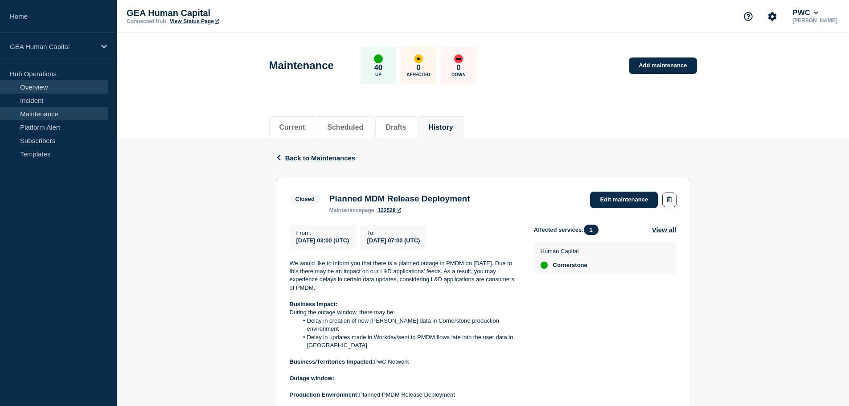
click at [37, 88] on link "Overview" at bounding box center [54, 86] width 108 height 13
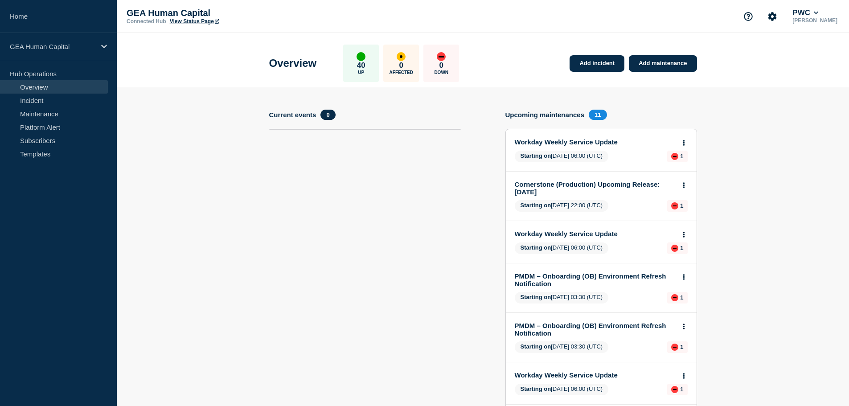
click at [580, 326] on link "PMDM – Onboarding (OB) Environment Refresh Notification" at bounding box center [595, 329] width 161 height 15
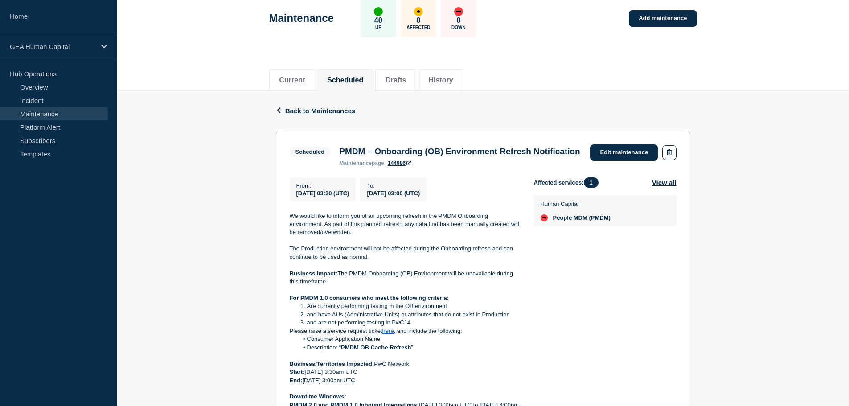
scroll to position [89, 0]
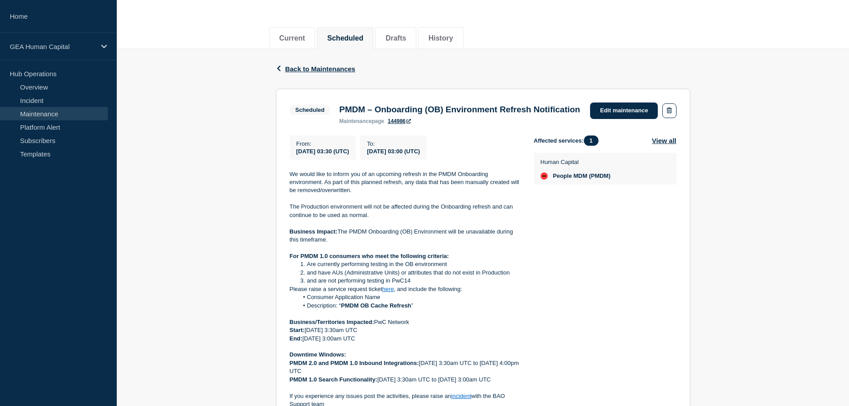
click at [390, 292] on link "here" at bounding box center [388, 289] width 12 height 7
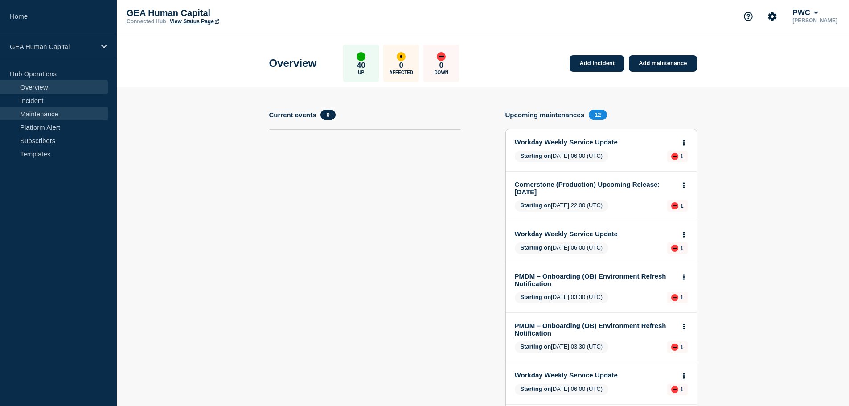
click at [41, 110] on link "Maintenance" at bounding box center [54, 113] width 108 height 13
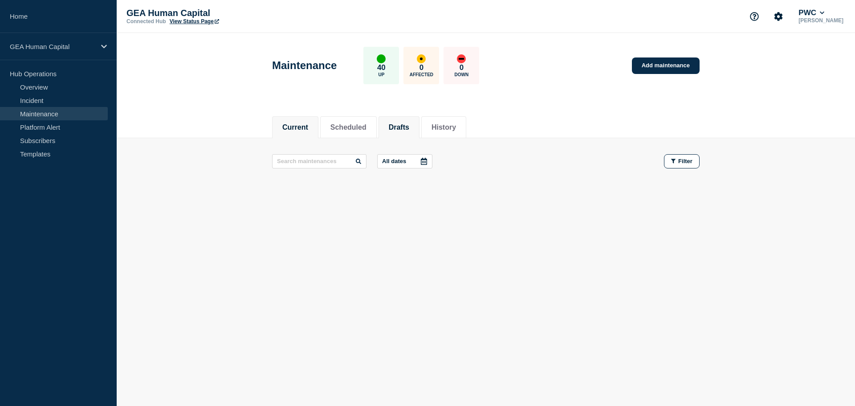
click at [400, 126] on button "Drafts" at bounding box center [399, 127] width 20 height 8
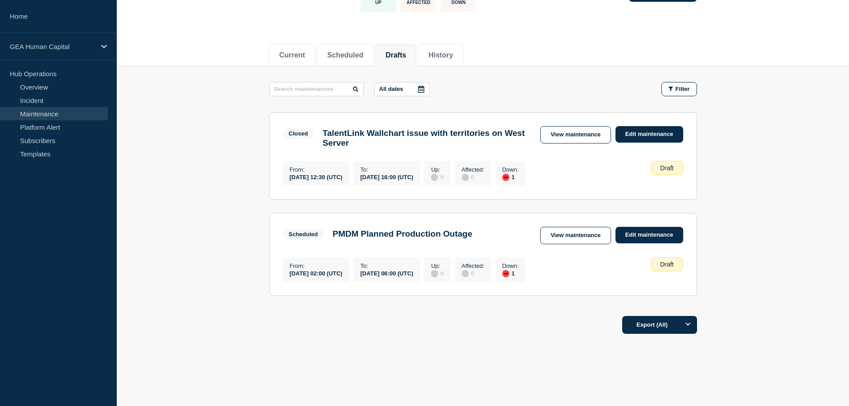
scroll to position [87, 0]
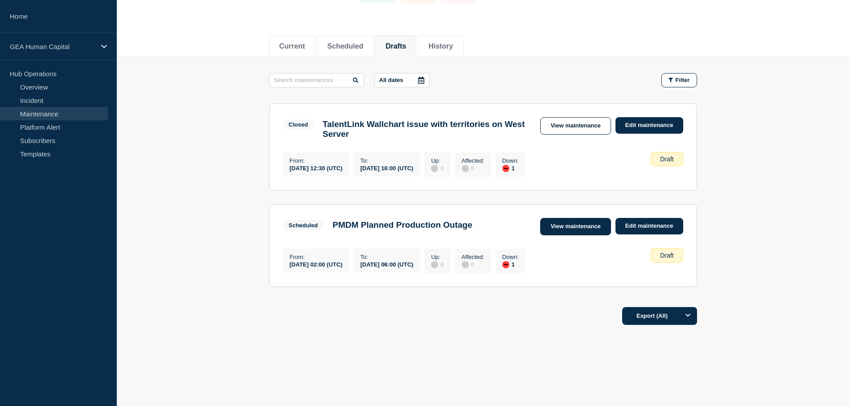
click at [572, 228] on link "View maintenance" at bounding box center [575, 226] width 70 height 17
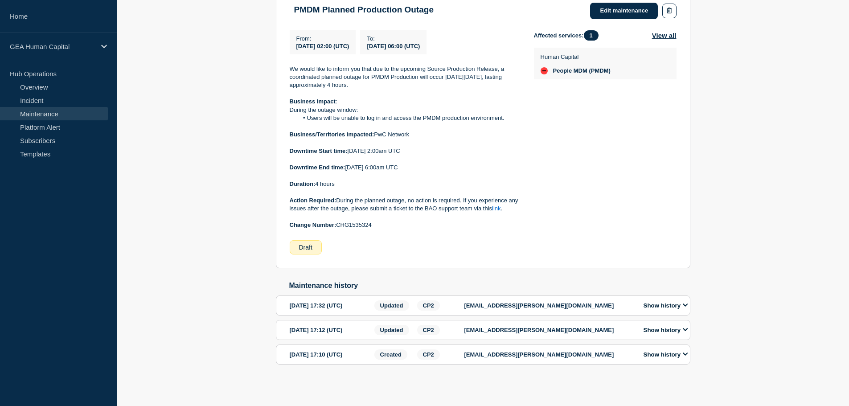
scroll to position [192, 0]
click at [302, 245] on div "Draft" at bounding box center [306, 247] width 32 height 14
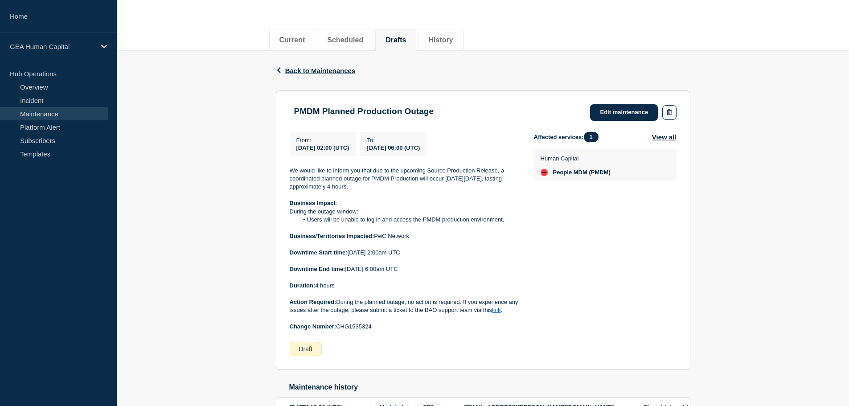
scroll to position [59, 0]
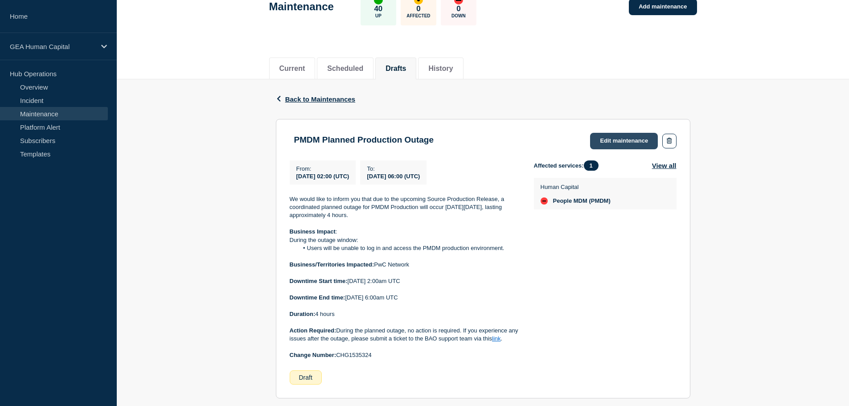
click at [641, 140] on link "Edit maintenance" at bounding box center [624, 141] width 68 height 16
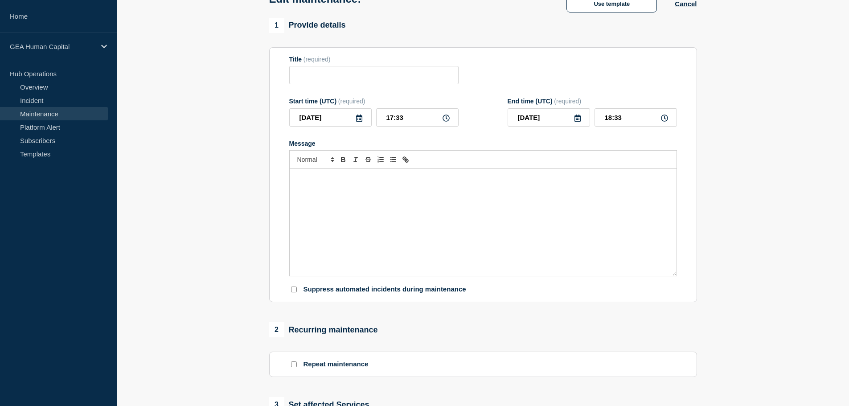
type input "PMDM Planned Production Outage"
type input "[DATE]"
type input "02:00"
type input "[DATE]"
type input "06:00"
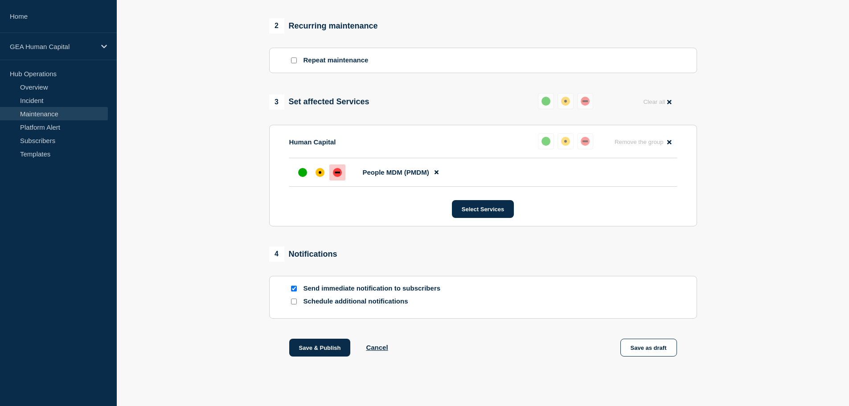
scroll to position [369, 0]
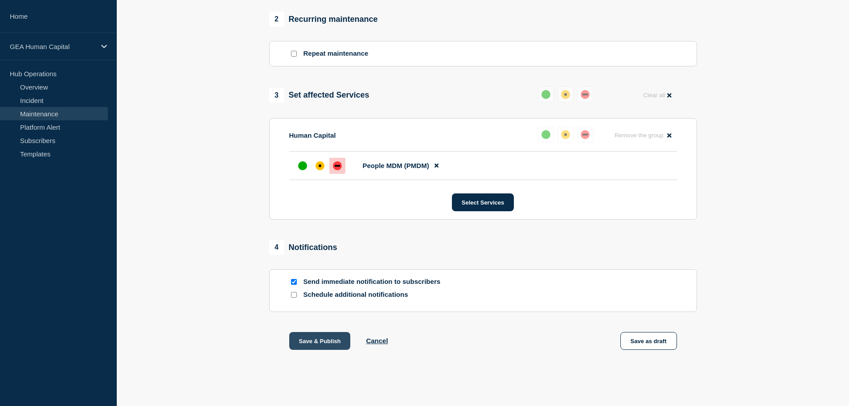
click at [320, 338] on button "Save & Publish" at bounding box center [319, 341] width 61 height 18
